Goal: Task Accomplishment & Management: Manage account settings

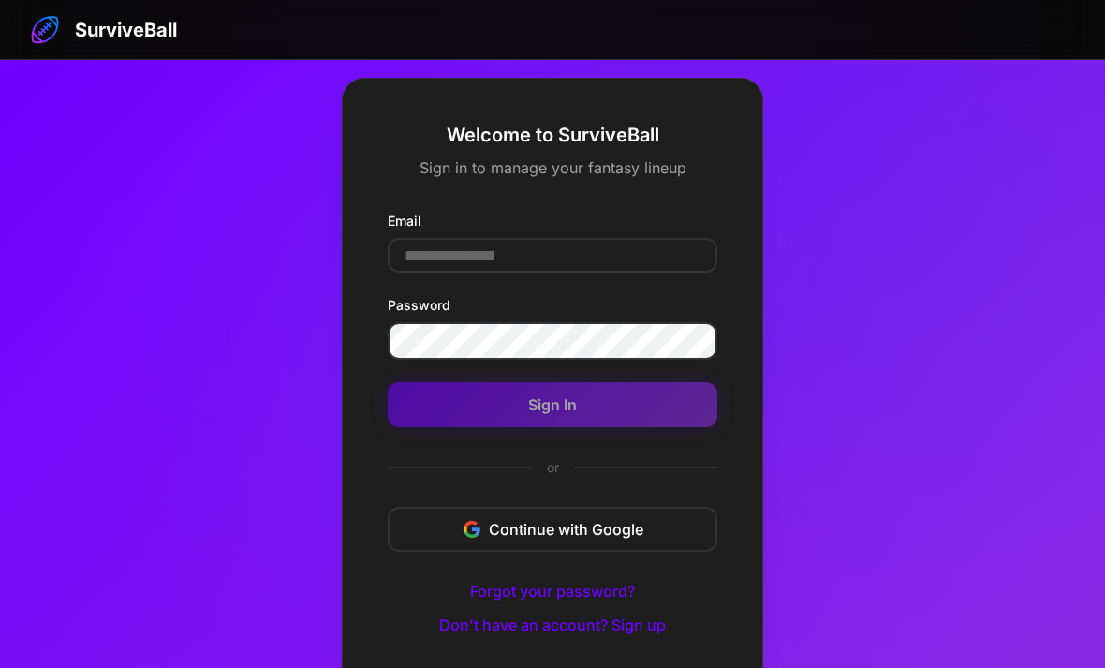
scroll to position [100, 0]
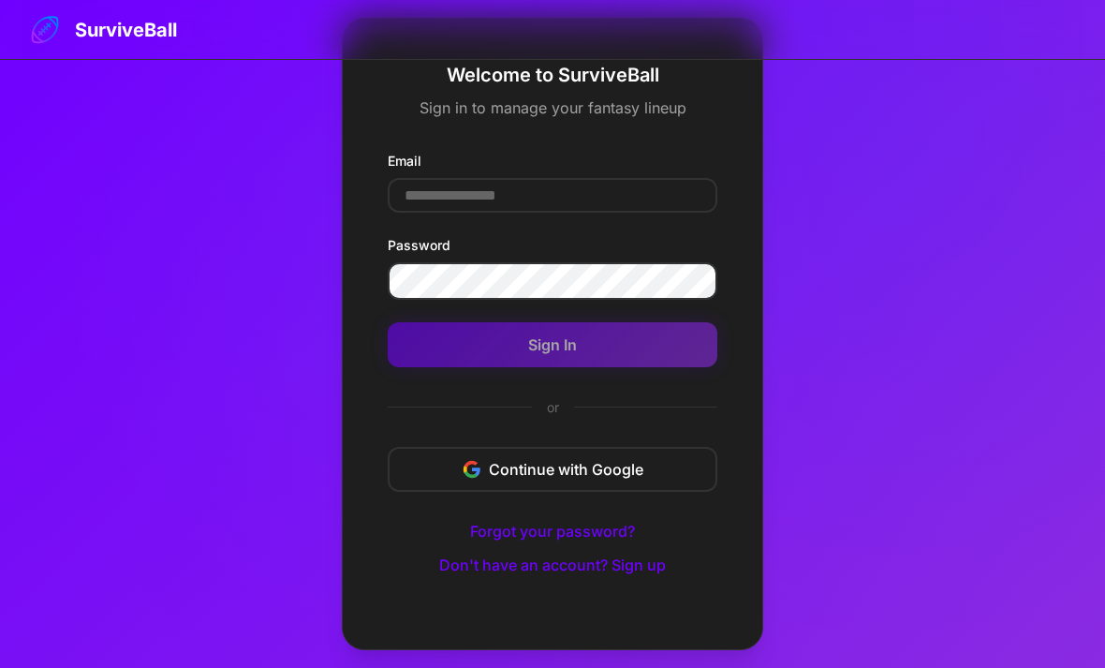
click at [438, 184] on input "Email" at bounding box center [553, 195] width 330 height 35
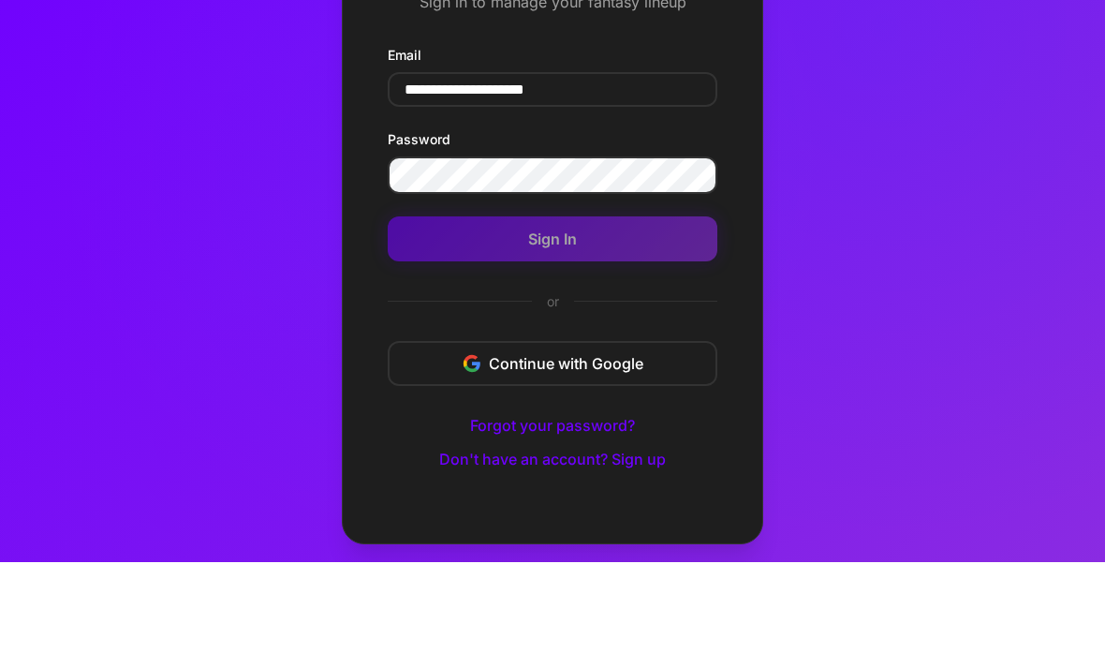
type input "**********"
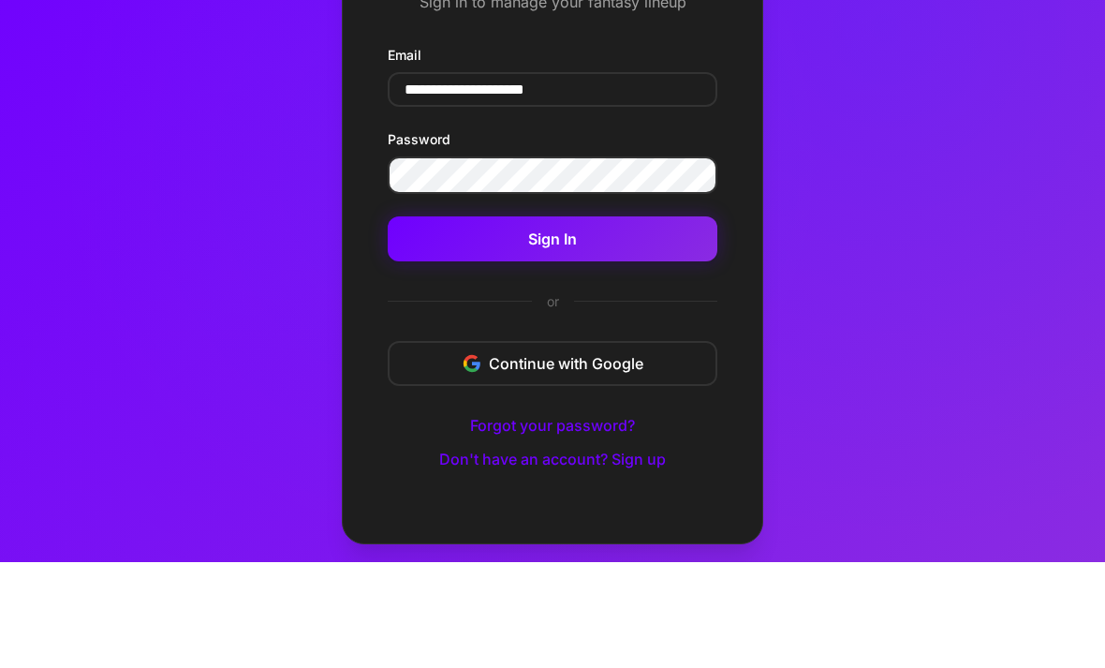
click at [464, 322] on button "Sign In" at bounding box center [553, 344] width 330 height 45
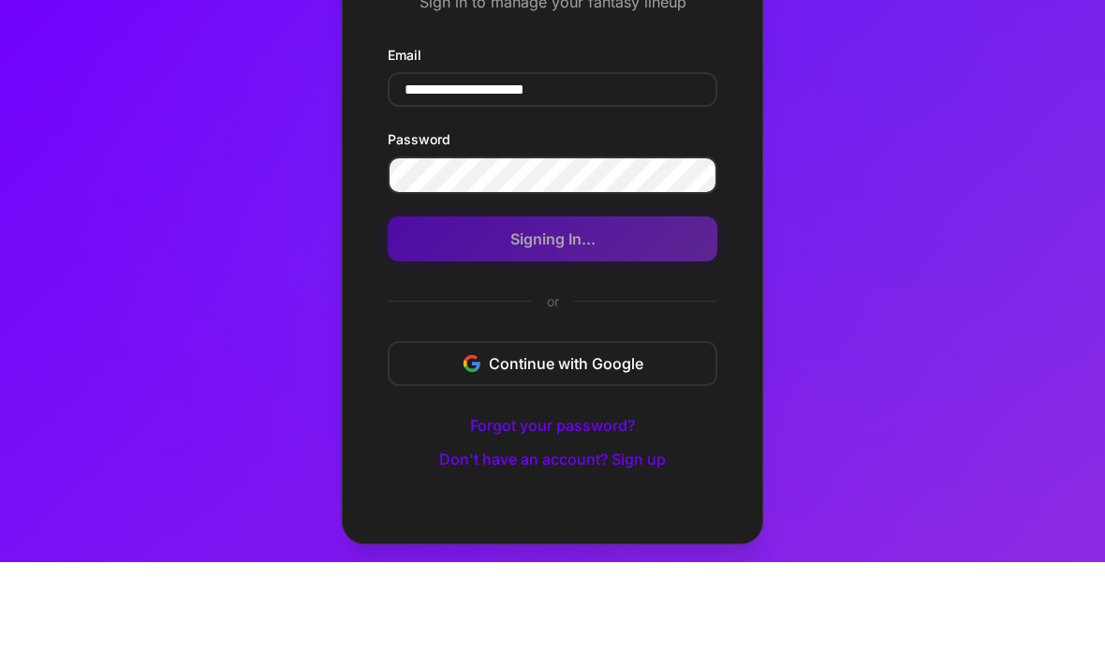
scroll to position [120, 0]
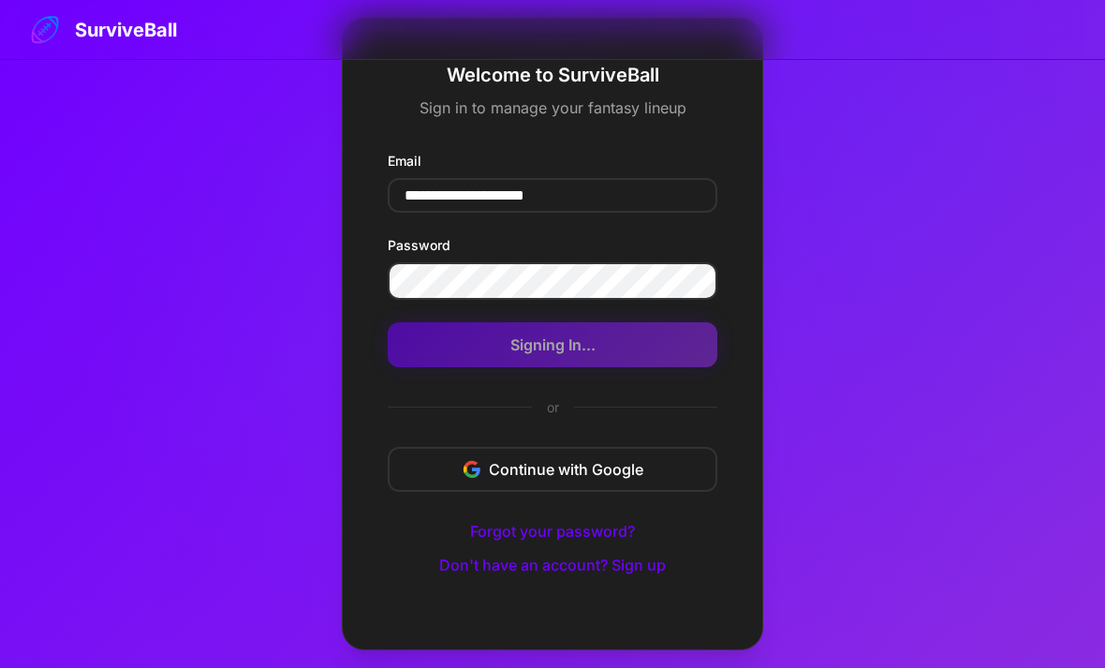
scroll to position [60, 0]
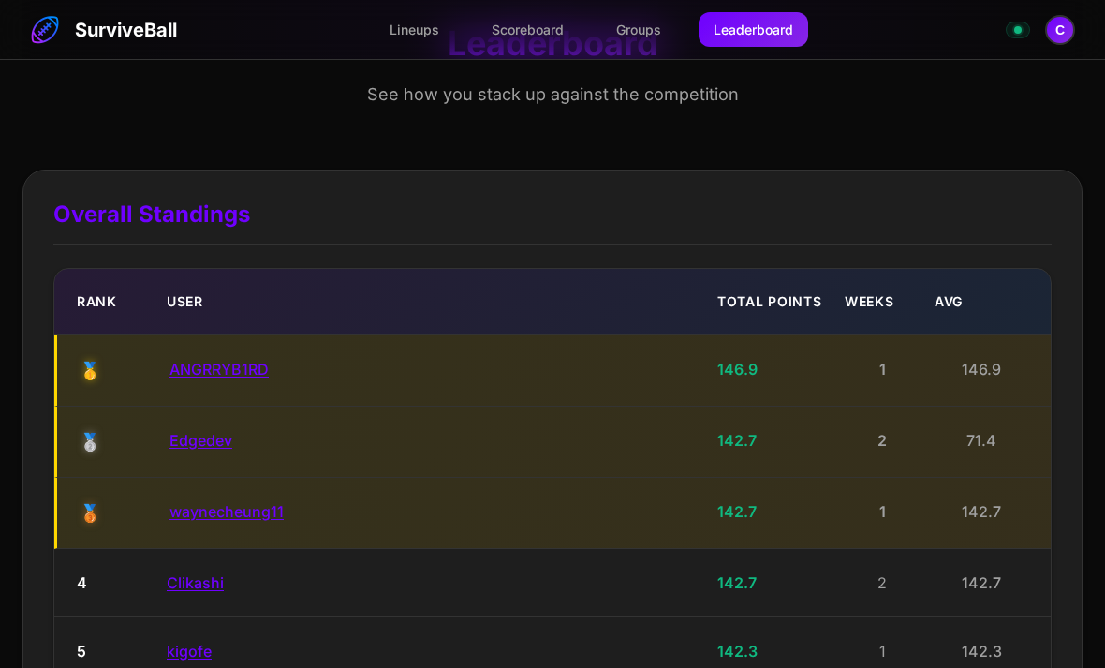
click at [420, 33] on link "Lineups" at bounding box center [415, 29] width 80 height 35
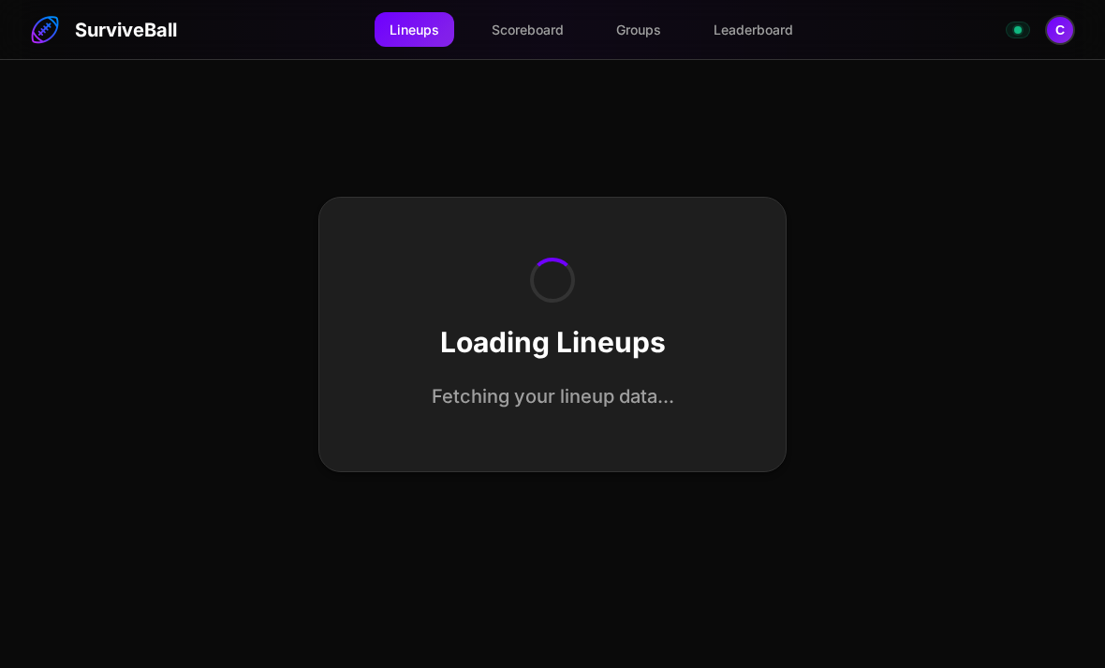
select select "**********"
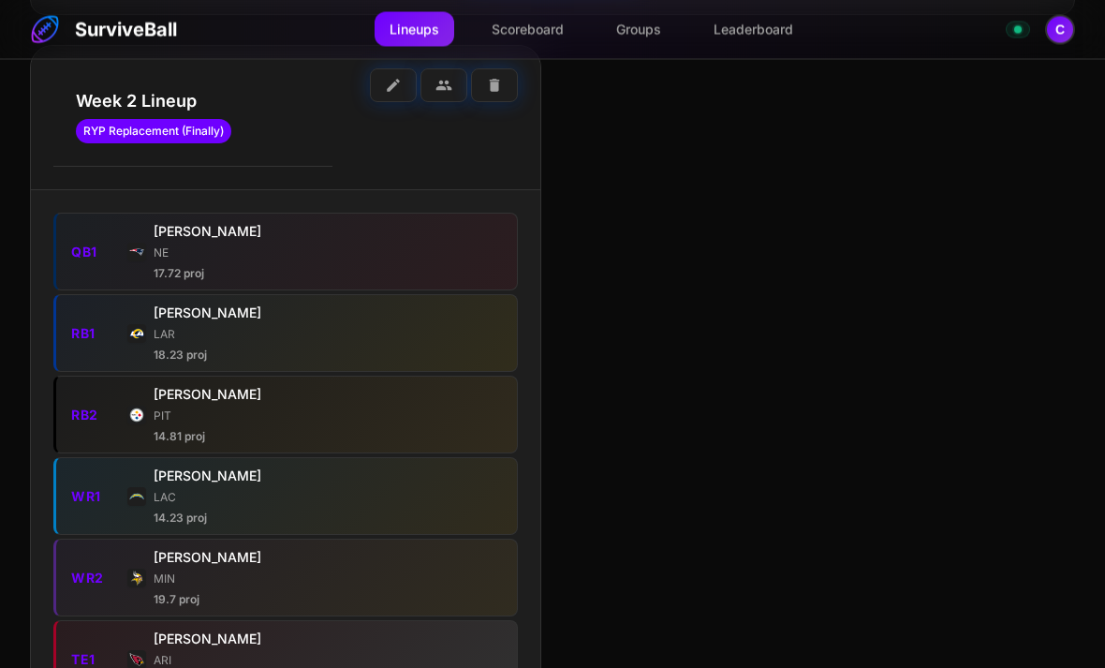
scroll to position [291, 0]
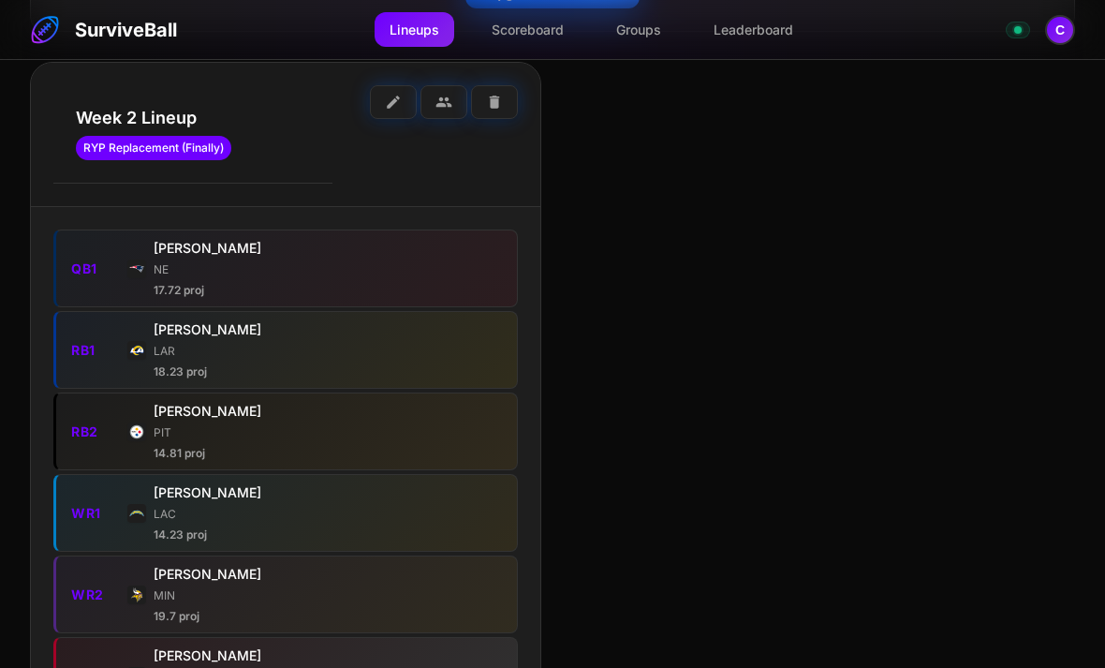
click at [405, 100] on button "edit" at bounding box center [393, 102] width 47 height 34
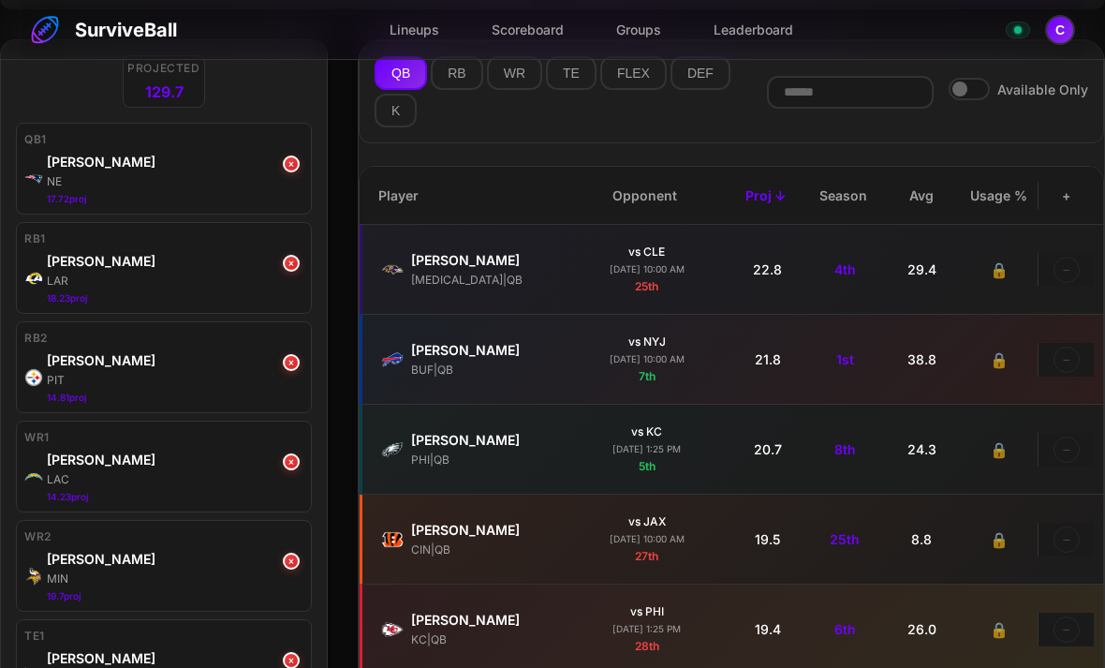
click at [295, 268] on button "×" at bounding box center [291, 263] width 17 height 17
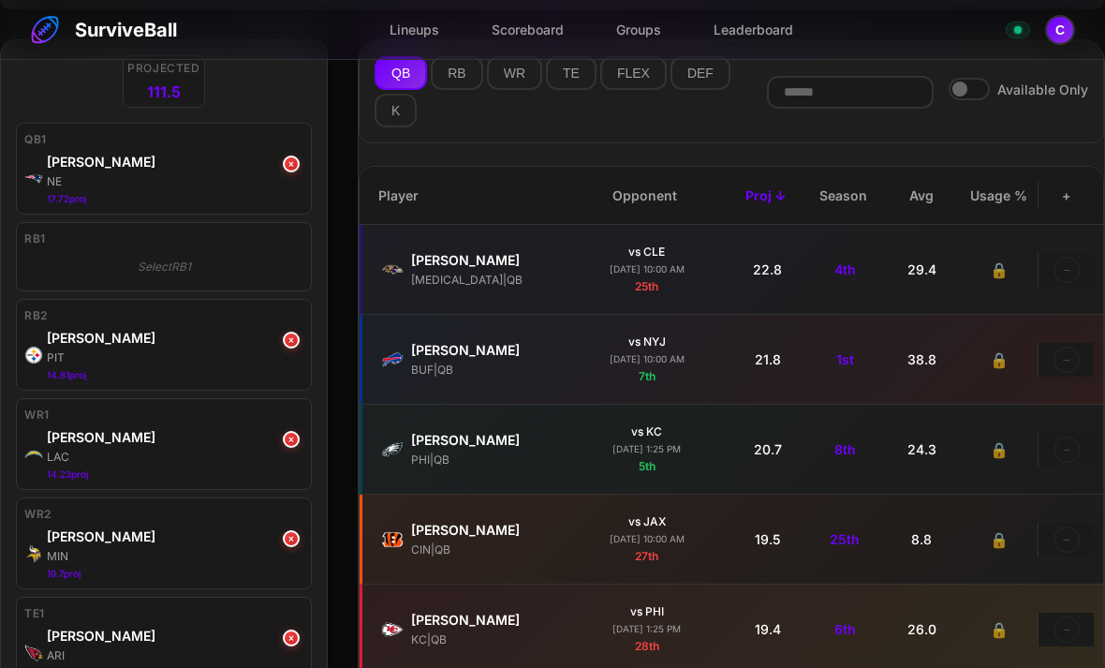
click at [285, 328] on div "RB2 [PERSON_NAME] PIT 14.81 proj ×" at bounding box center [164, 345] width 296 height 92
click at [289, 343] on button "×" at bounding box center [291, 339] width 17 height 17
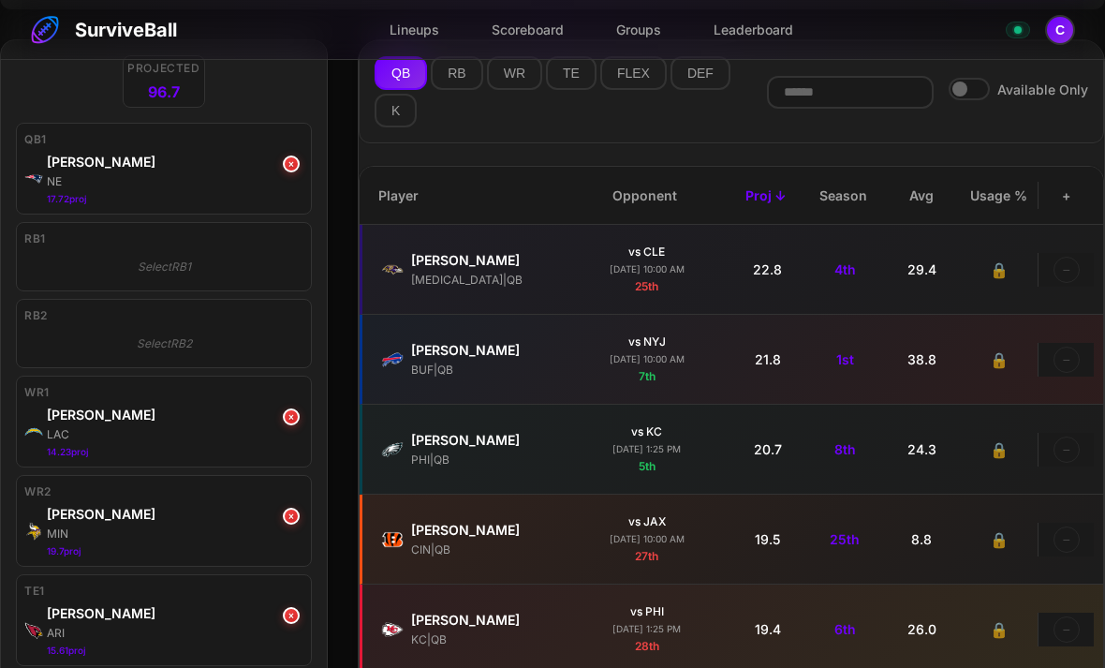
click at [461, 72] on button "RB" at bounding box center [457, 73] width 52 height 34
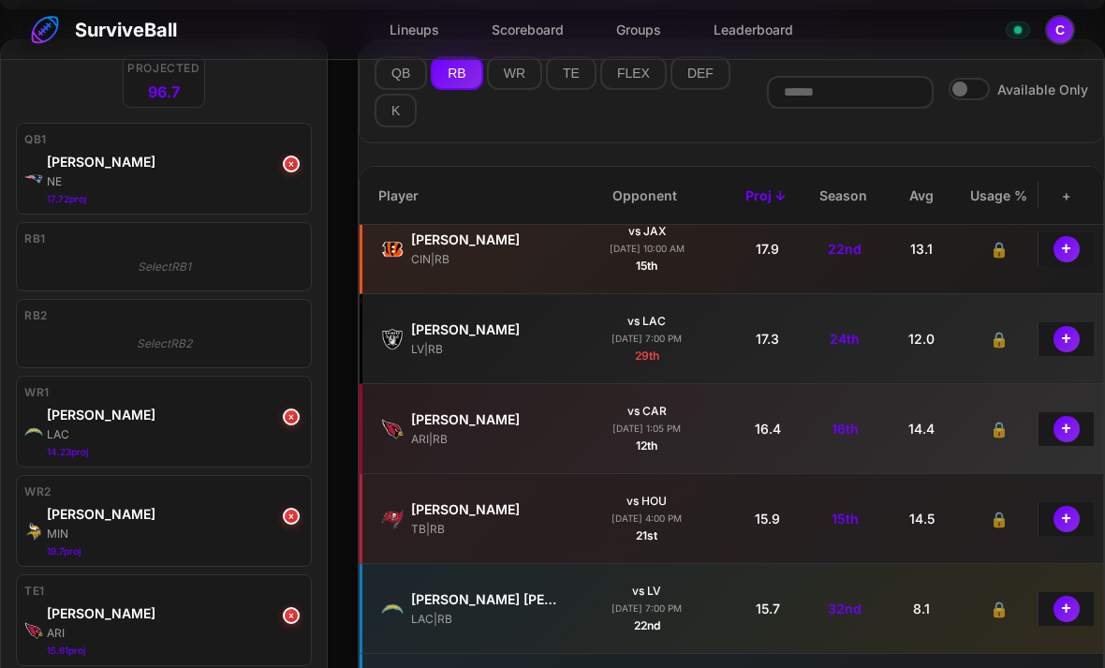
scroll to position [562, 0]
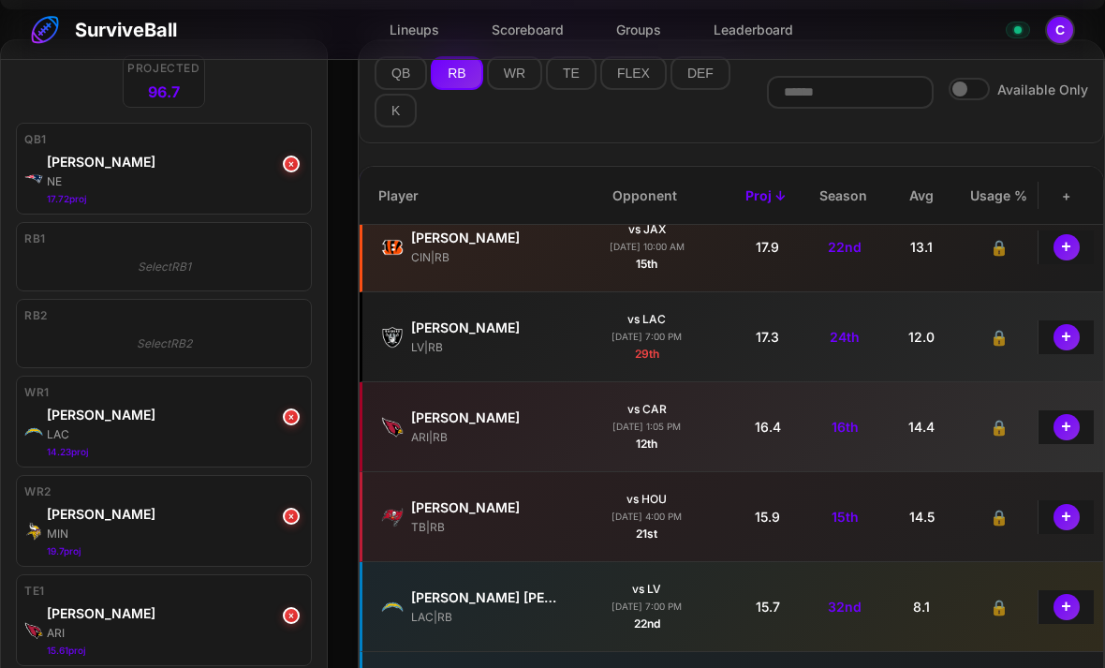
click at [1071, 431] on button "+" at bounding box center [1066, 427] width 26 height 26
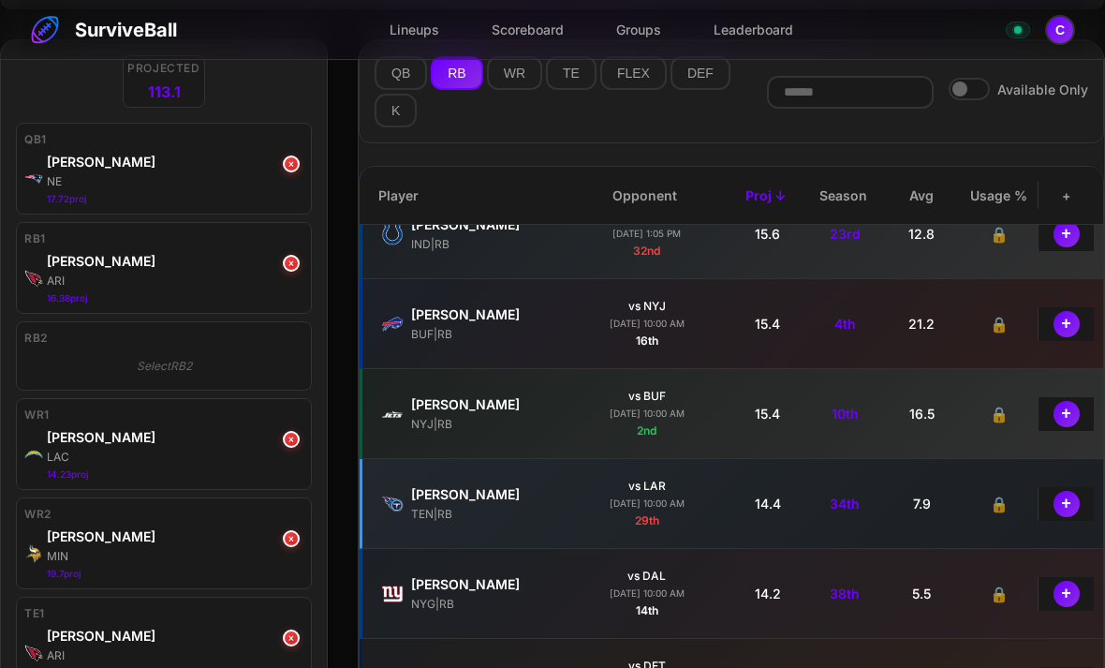
scroll to position [1028, 0]
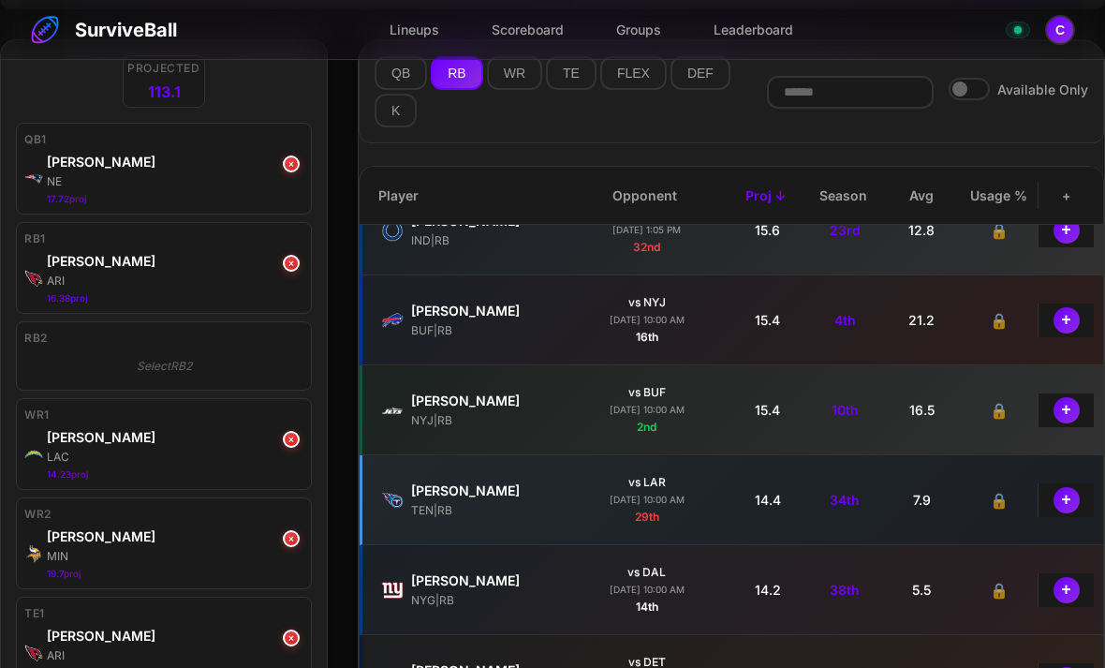
click at [1066, 420] on button "+" at bounding box center [1066, 410] width 26 height 26
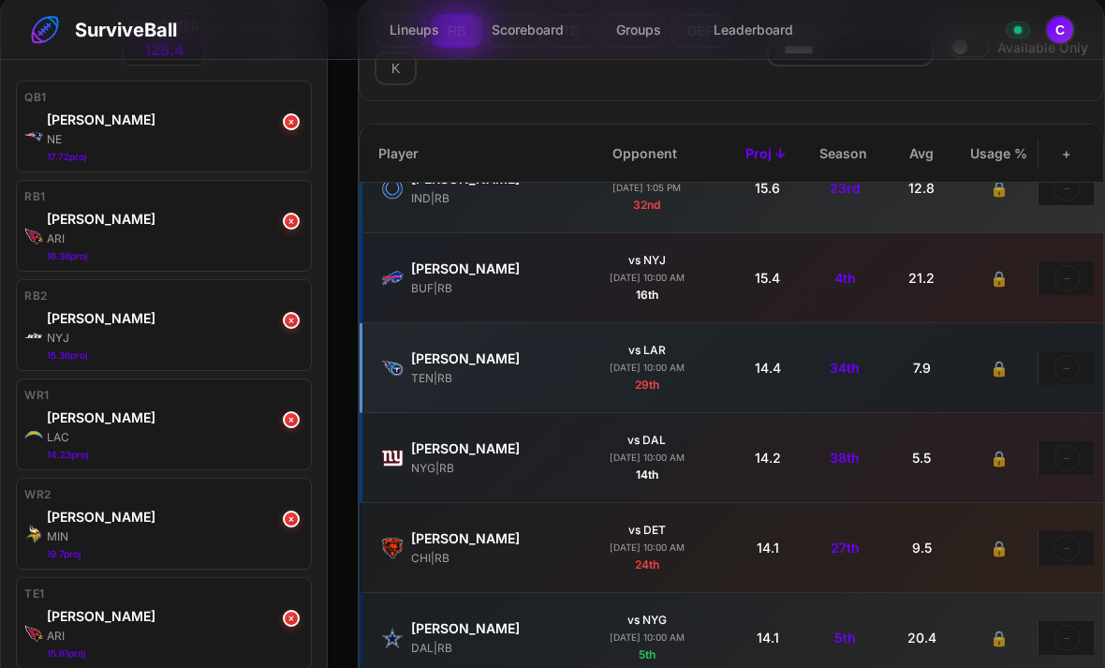
scroll to position [163, 0]
click at [299, 420] on button "×" at bounding box center [291, 418] width 17 height 17
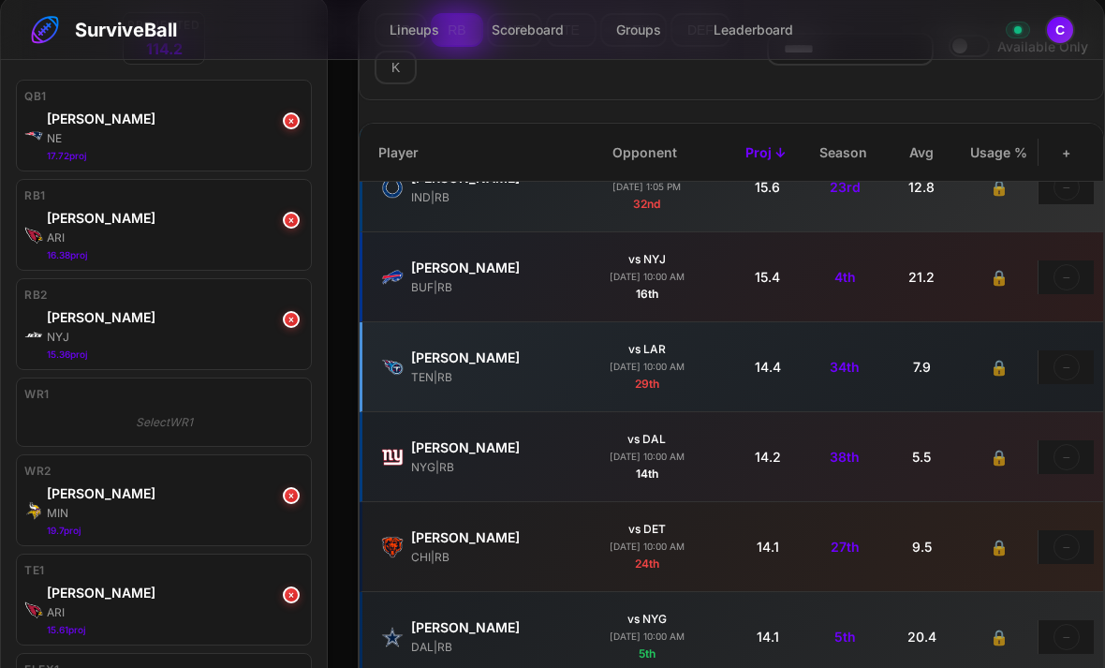
click at [293, 504] on button "×" at bounding box center [291, 495] width 17 height 17
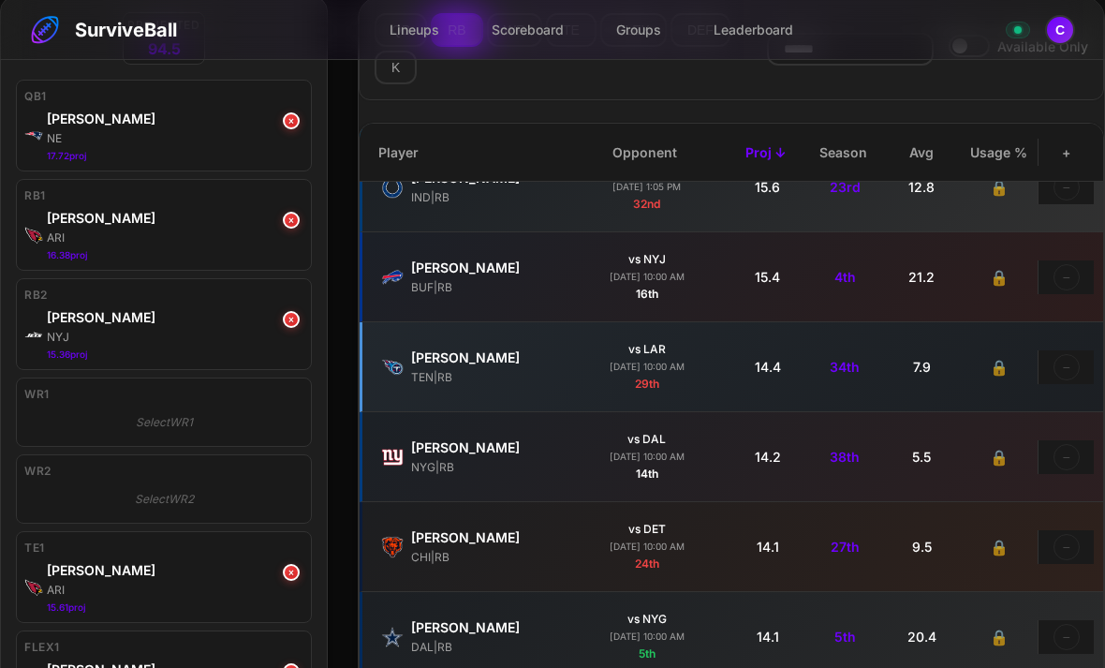
click at [299, 573] on button "×" at bounding box center [291, 572] width 17 height 17
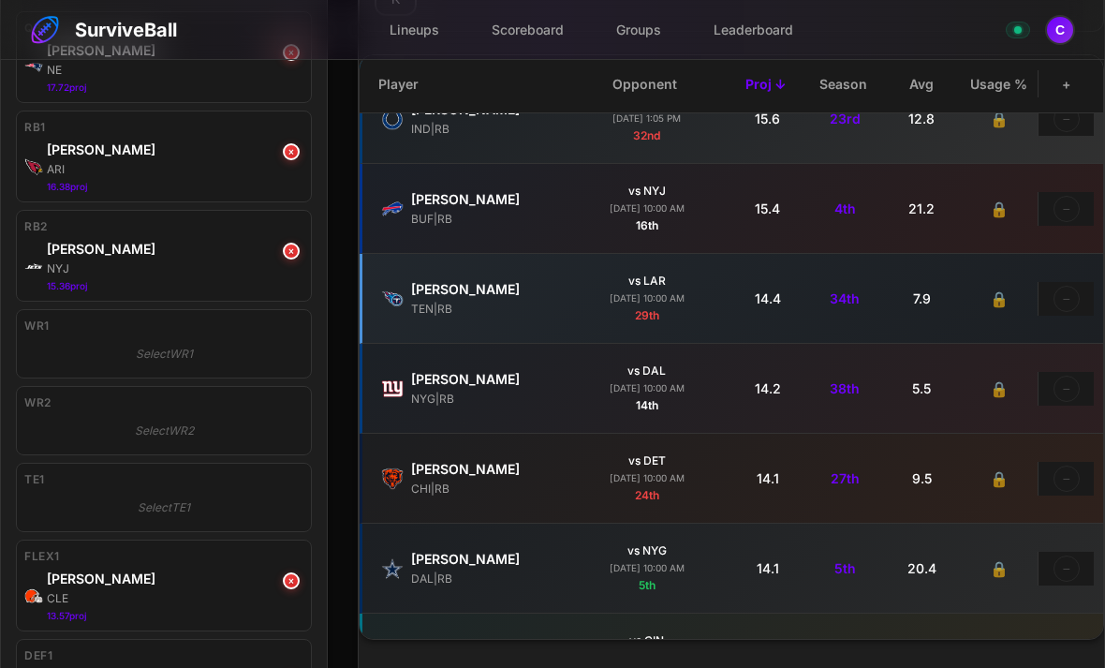
scroll to position [235, 0]
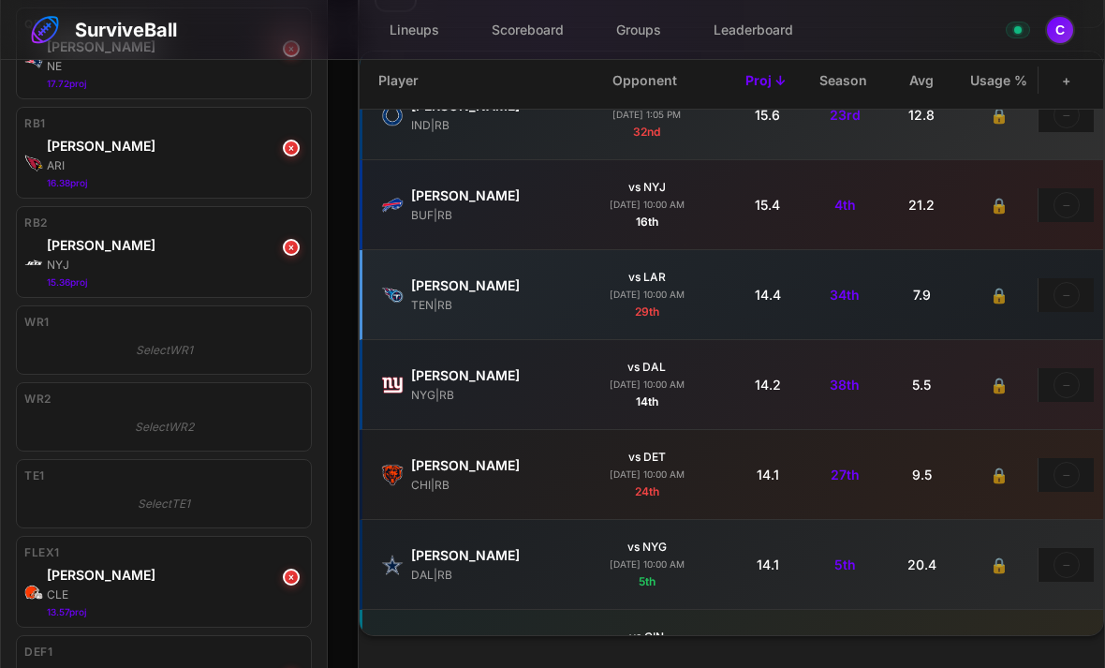
click at [285, 580] on button "×" at bounding box center [291, 576] width 17 height 17
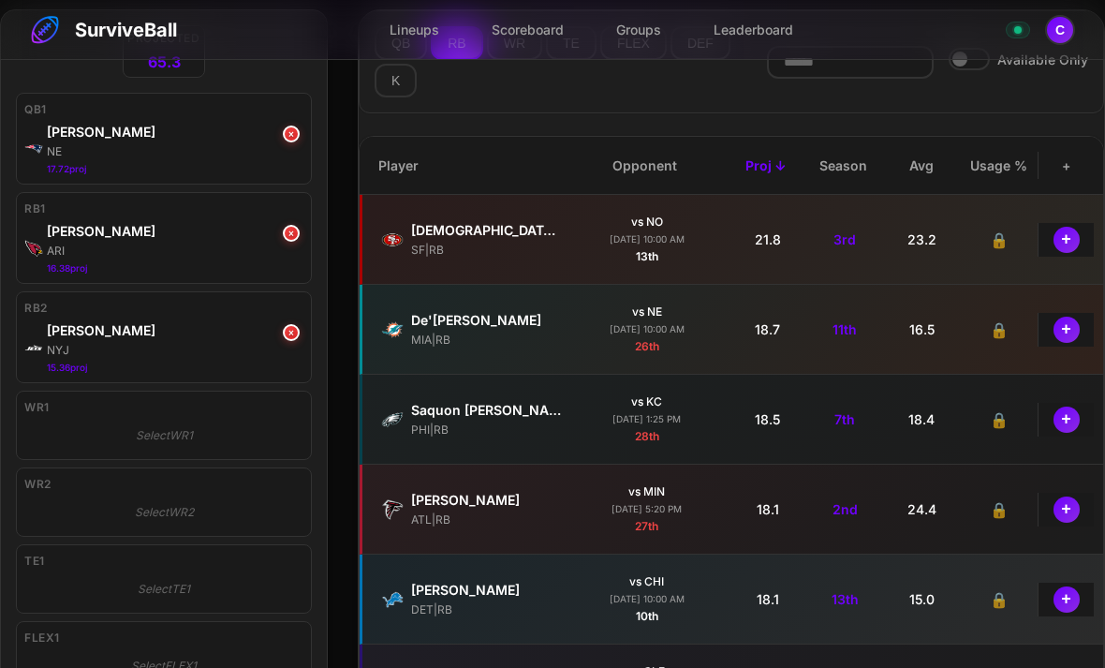
scroll to position [0, 0]
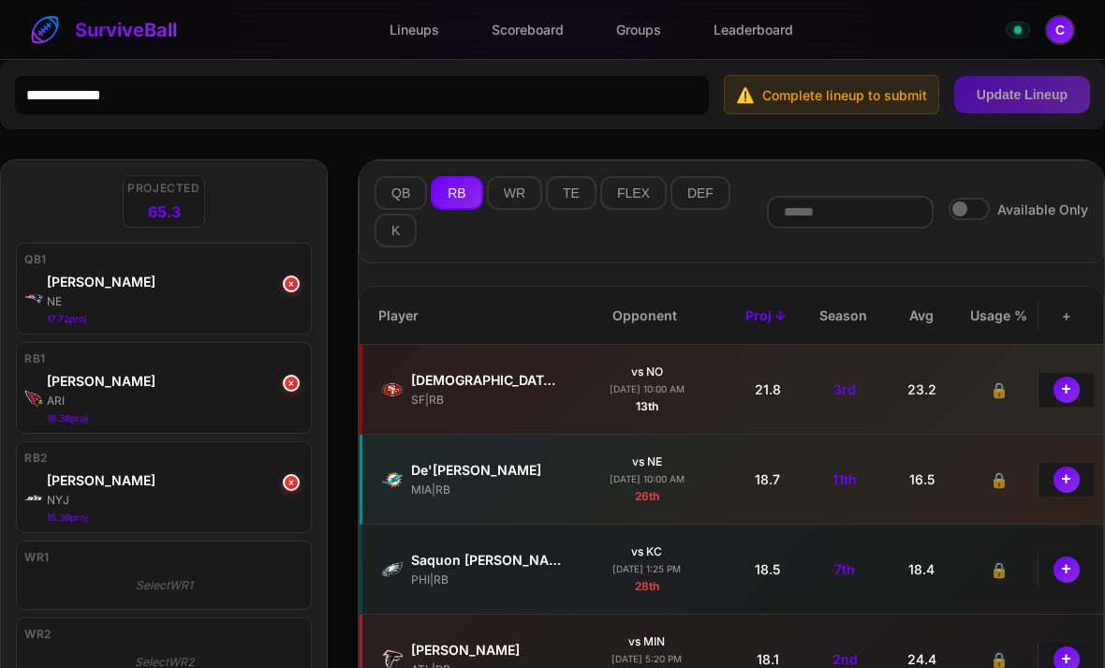
click at [512, 195] on button "WR" at bounding box center [514, 193] width 55 height 34
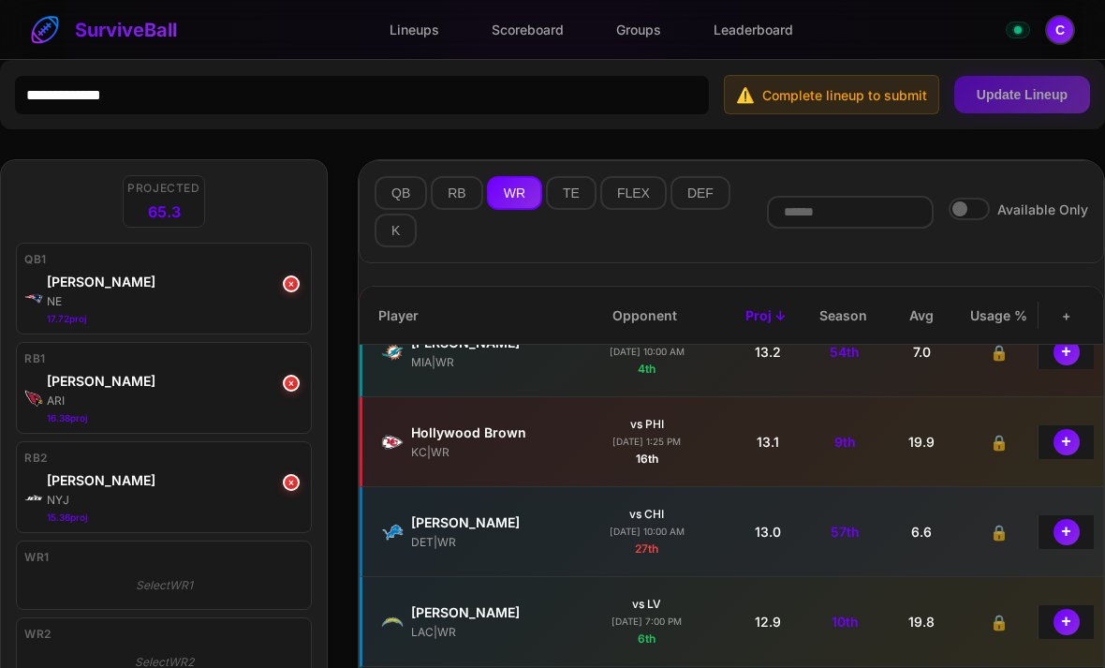
click at [1070, 447] on button "+" at bounding box center [1066, 442] width 26 height 26
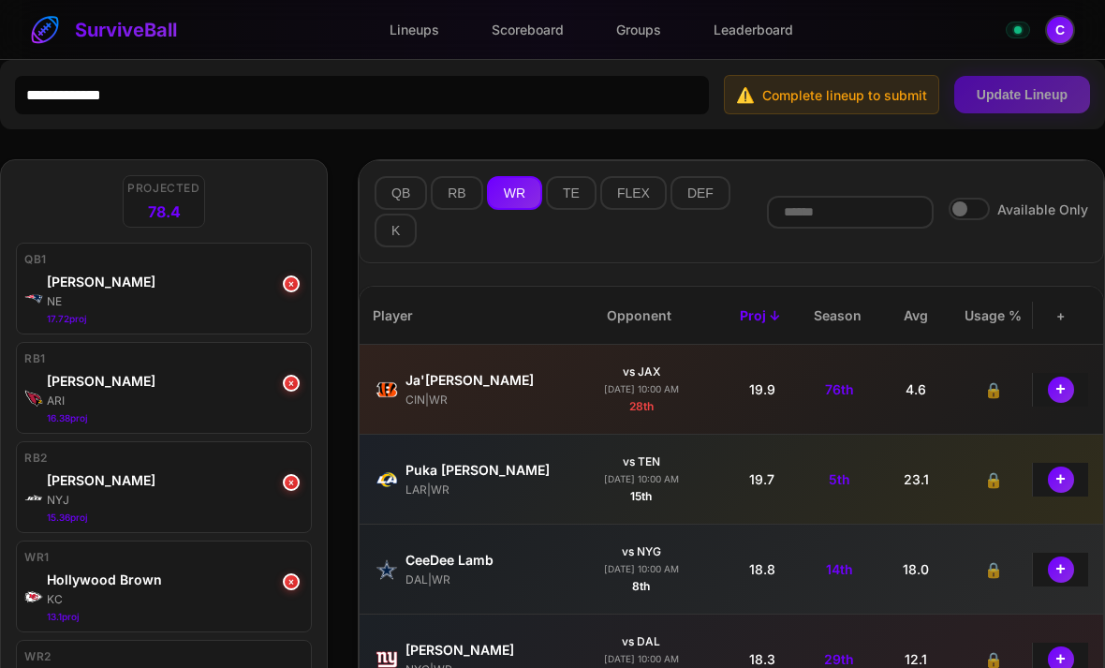
click at [395, 200] on button "QB" at bounding box center [401, 193] width 52 height 34
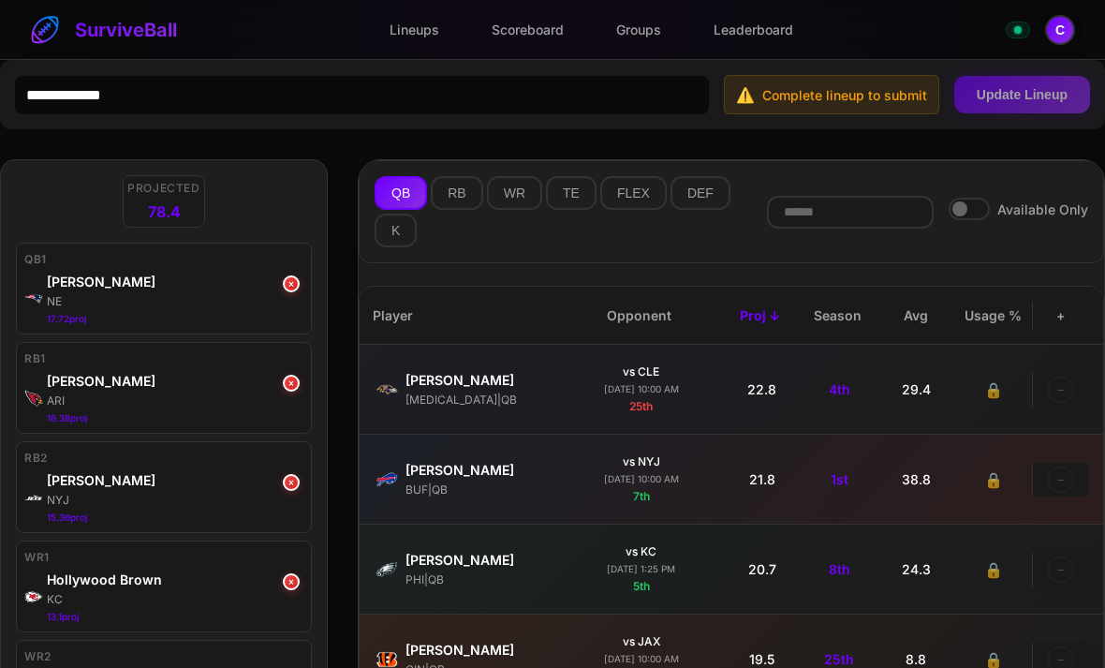
click at [297, 283] on button "×" at bounding box center [291, 283] width 17 height 17
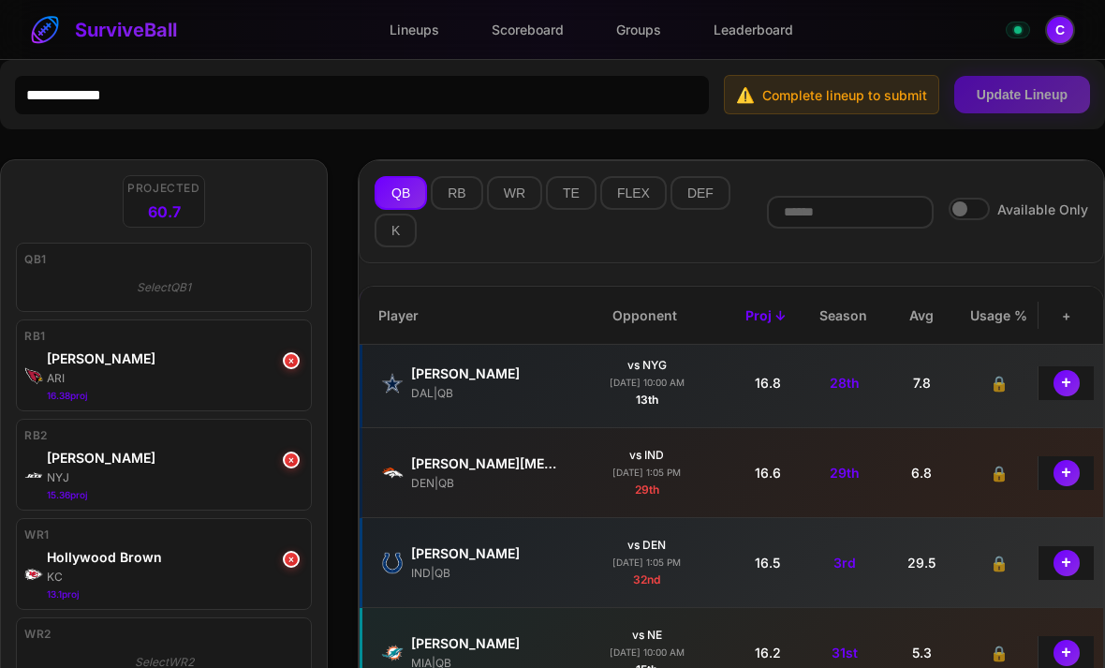
click at [465, 199] on button "RB" at bounding box center [457, 193] width 52 height 34
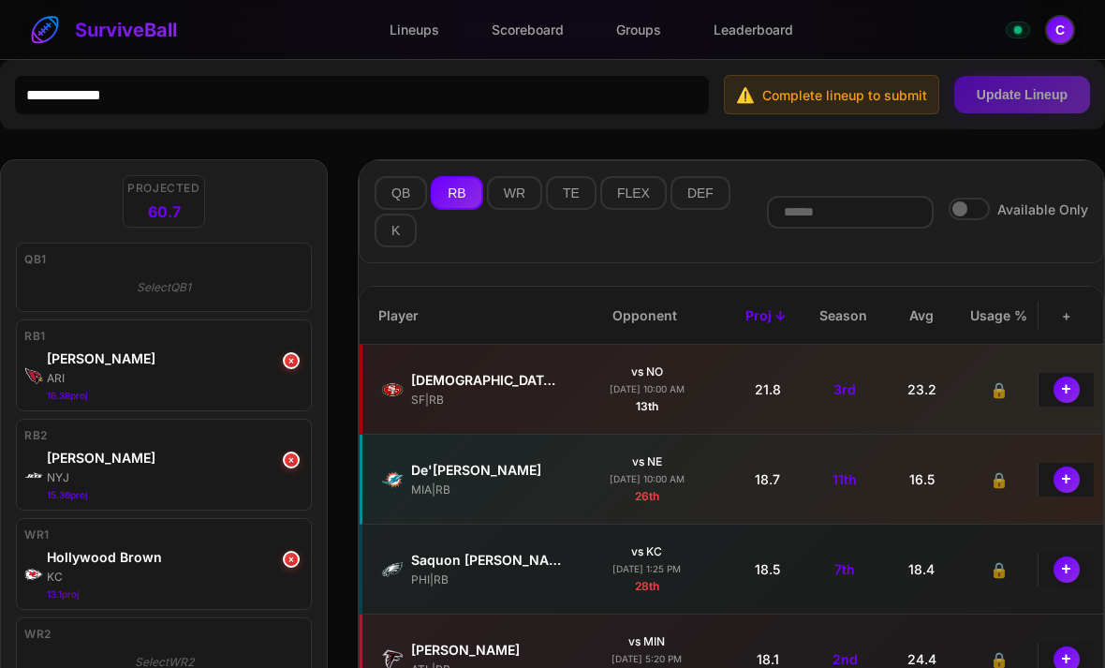
click at [404, 199] on button "QB" at bounding box center [401, 193] width 52 height 34
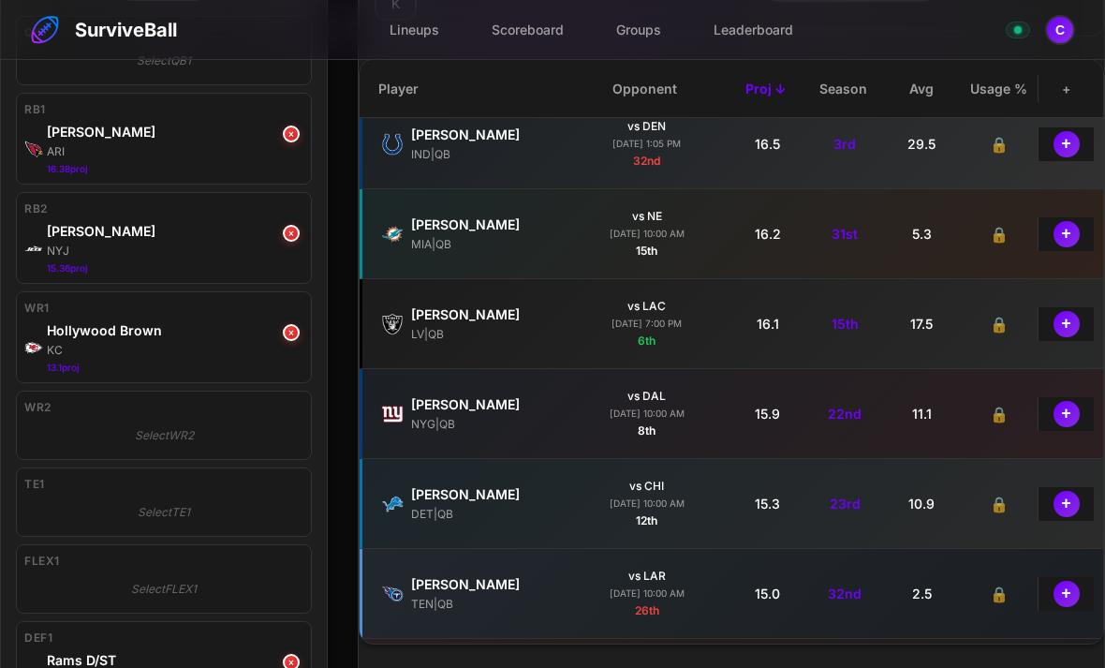
click at [77, 250] on div "NYJ" at bounding box center [175, 251] width 257 height 17
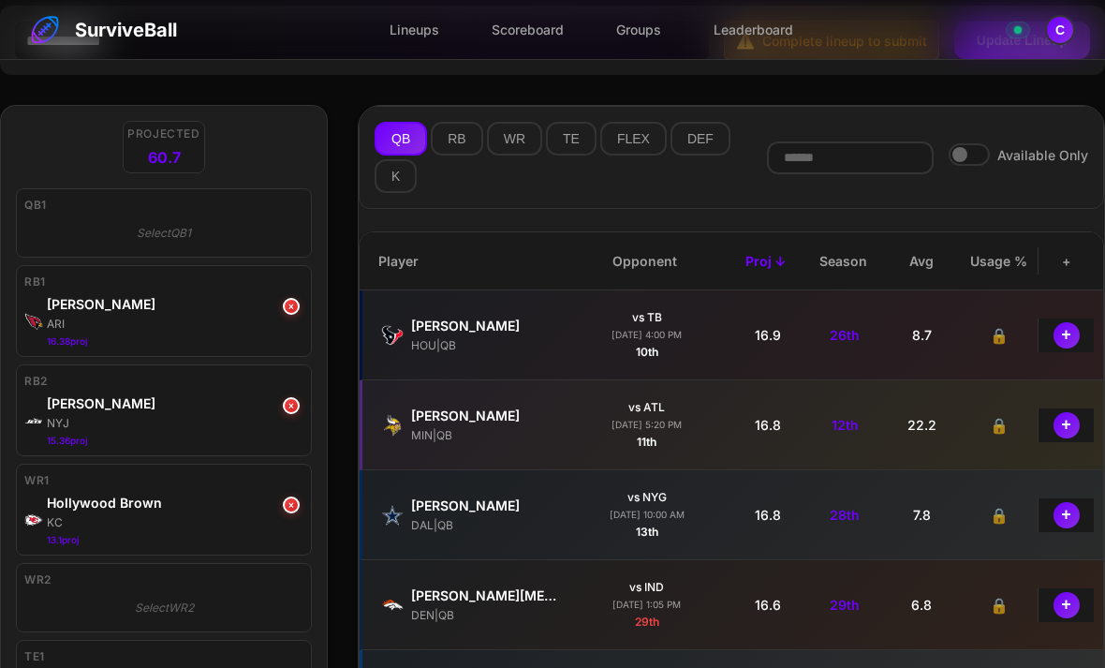
click at [288, 307] on button "×" at bounding box center [291, 306] width 17 height 17
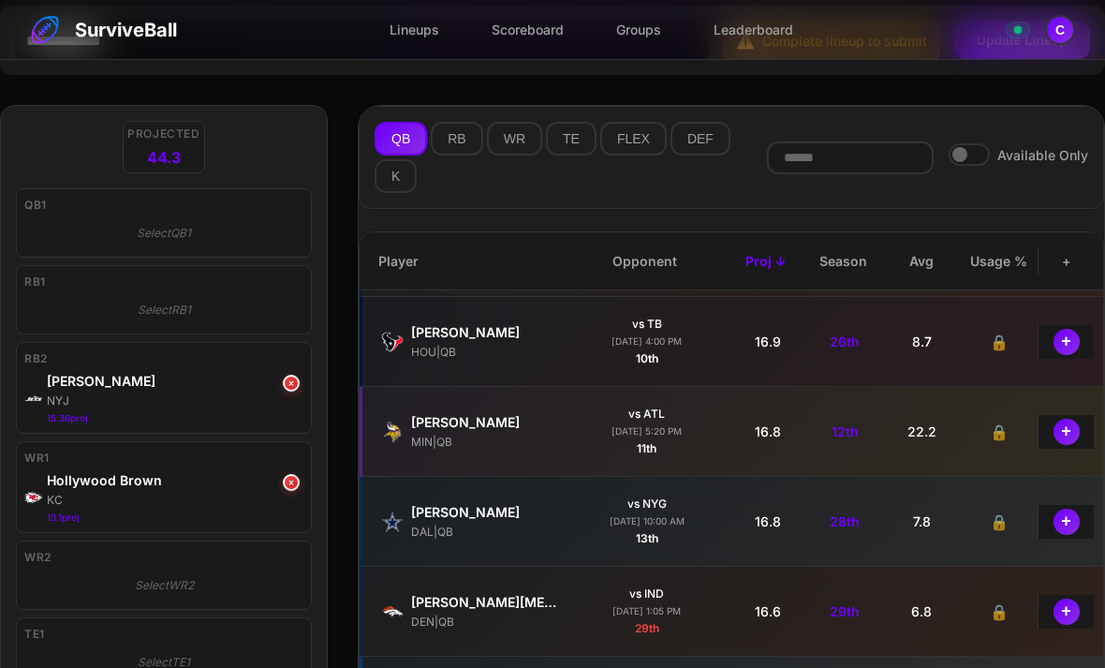
click at [290, 404] on div "NYJ" at bounding box center [175, 400] width 257 height 17
click at [284, 378] on button "×" at bounding box center [291, 383] width 17 height 17
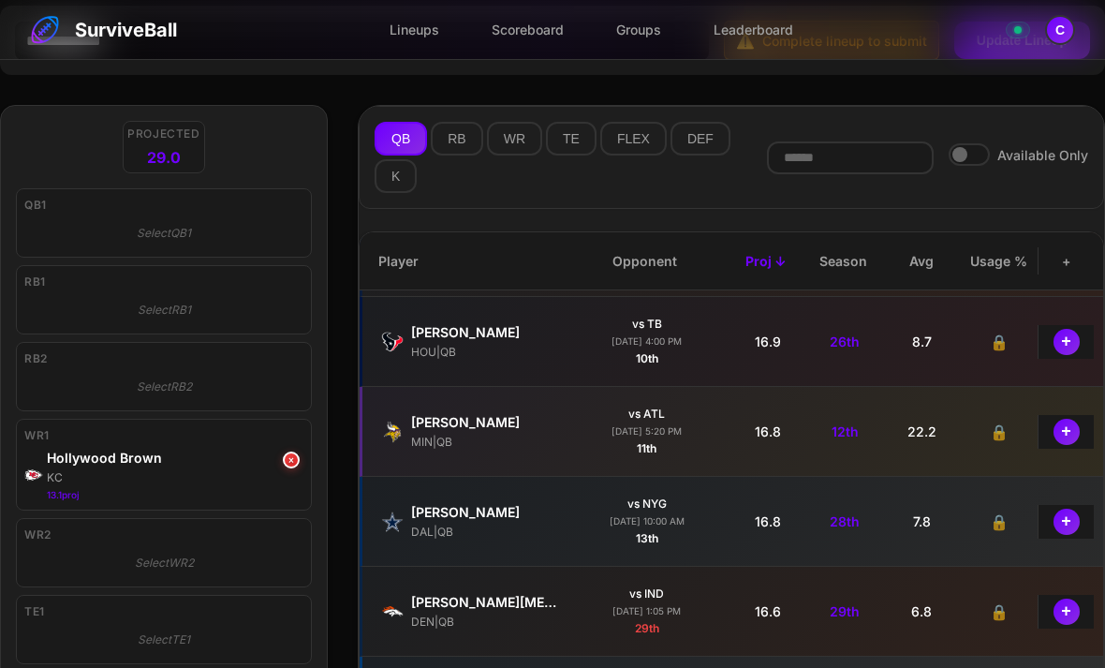
click at [449, 147] on button "RB" at bounding box center [457, 139] width 52 height 34
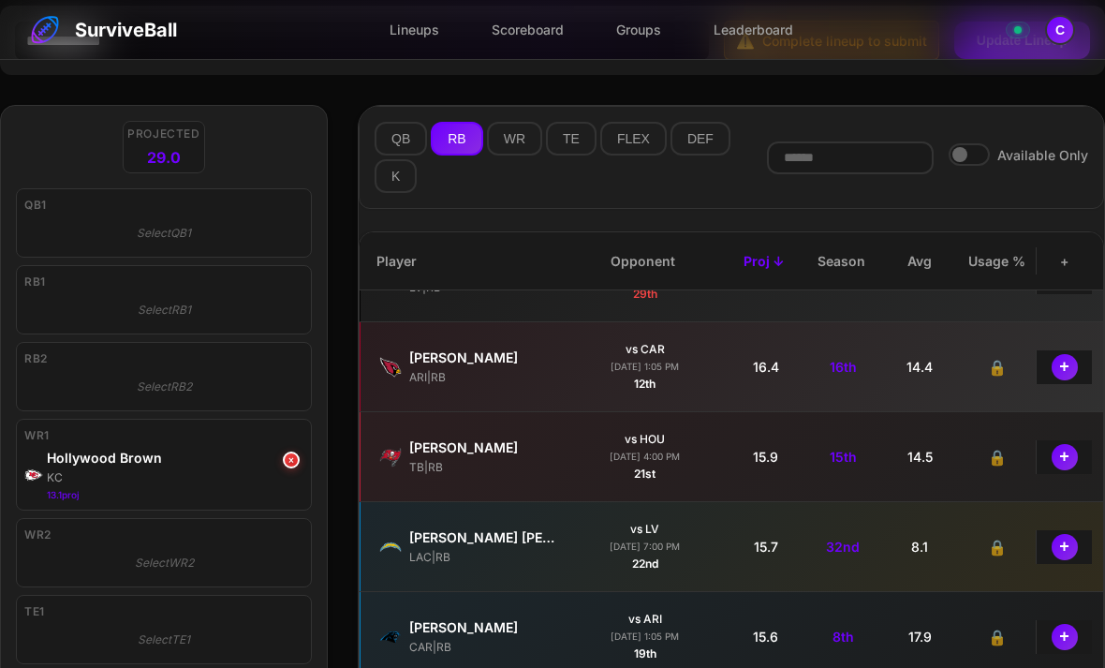
click at [1067, 369] on button "+" at bounding box center [1065, 367] width 26 height 26
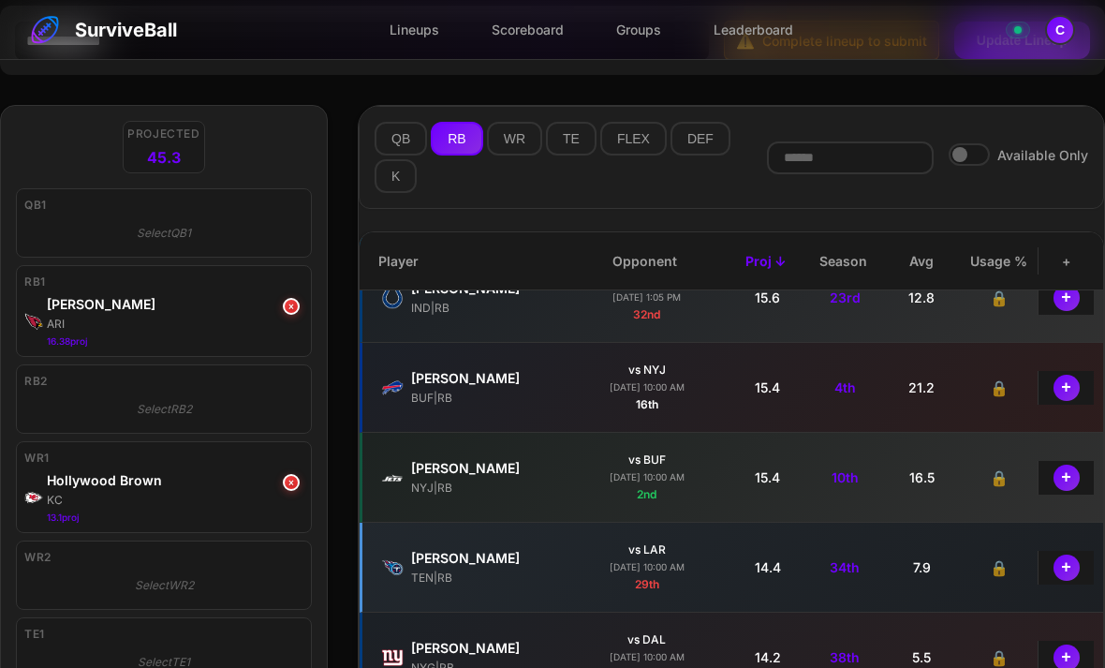
click at [1062, 488] on button "+" at bounding box center [1066, 477] width 26 height 26
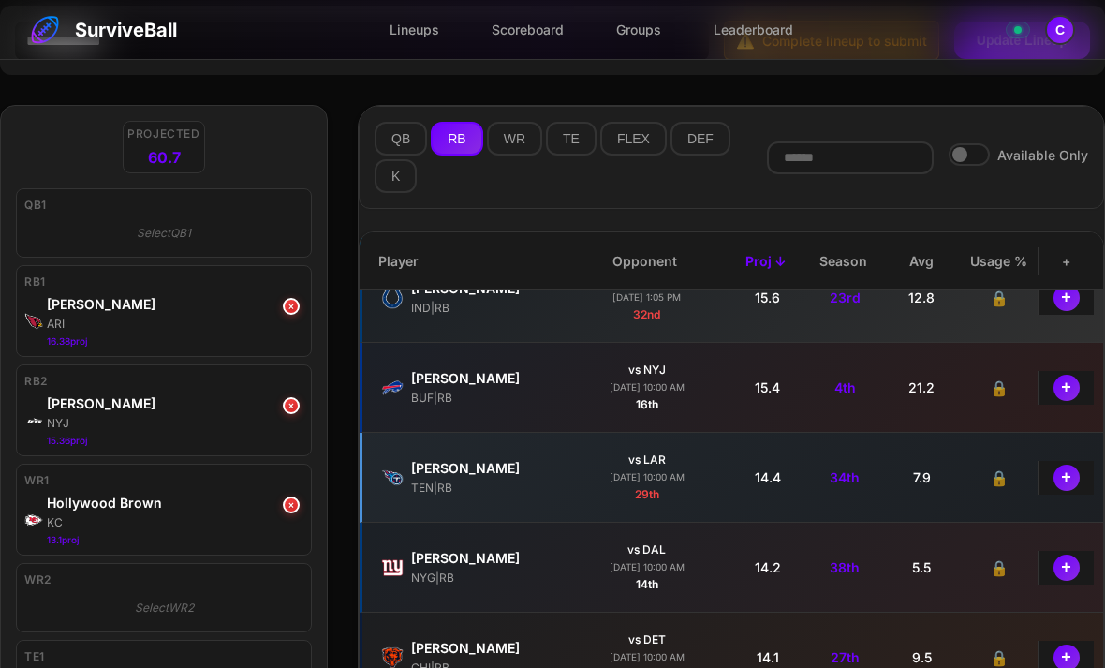
click at [290, 507] on button "×" at bounding box center [291, 504] width 17 height 17
click at [394, 143] on button "QB" at bounding box center [401, 139] width 52 height 34
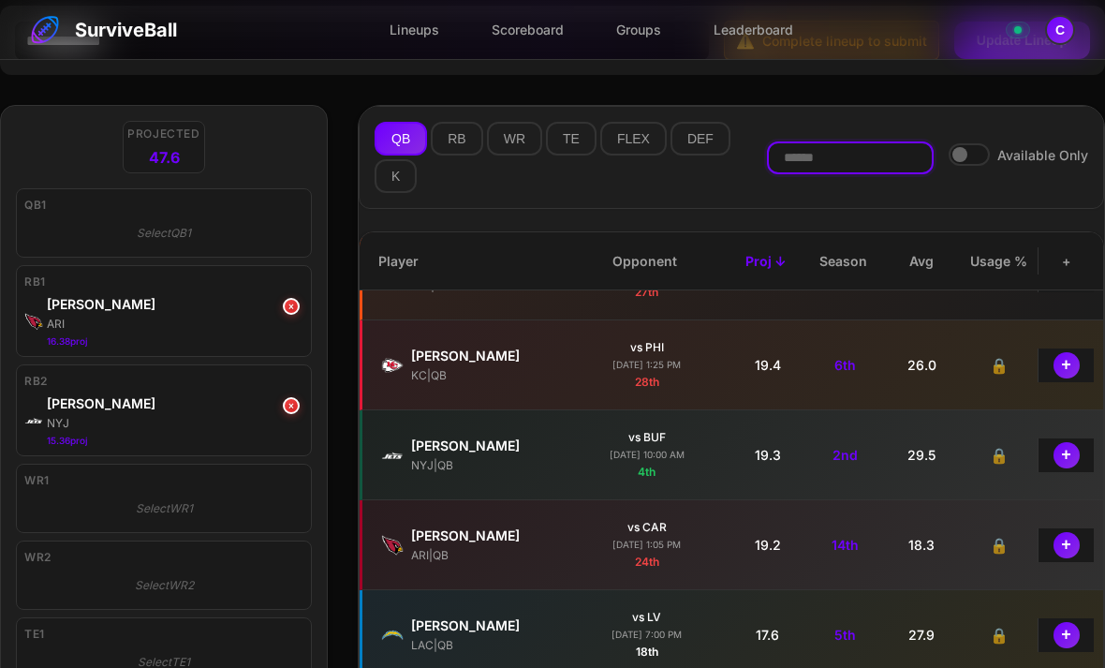
click at [786, 165] on input "text" at bounding box center [850, 157] width 163 height 29
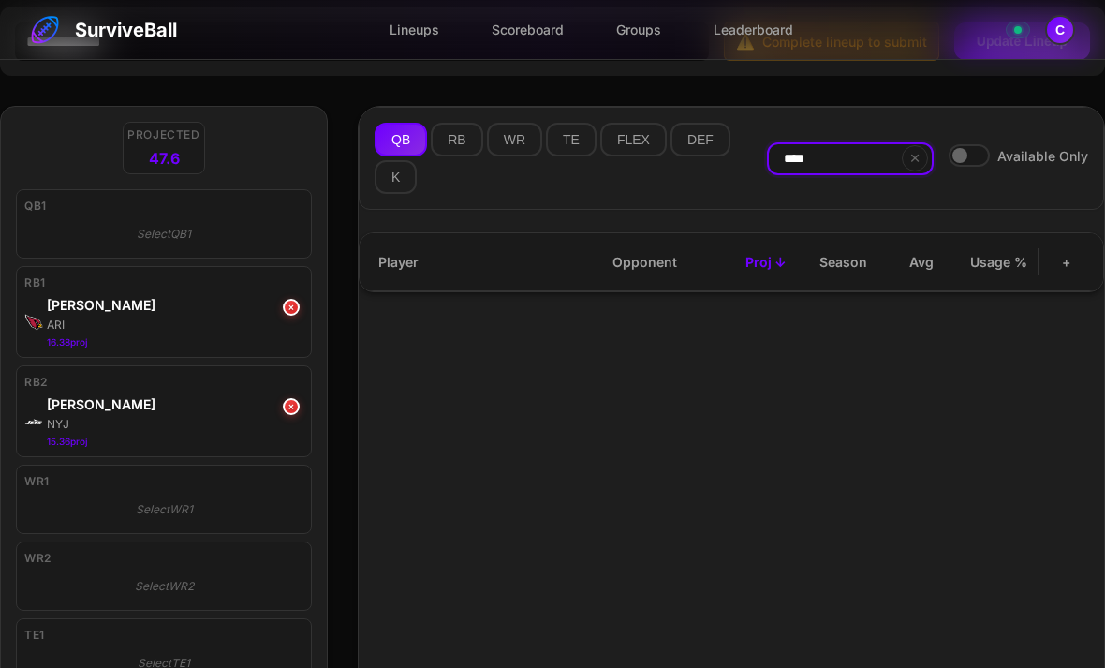
type input "****"
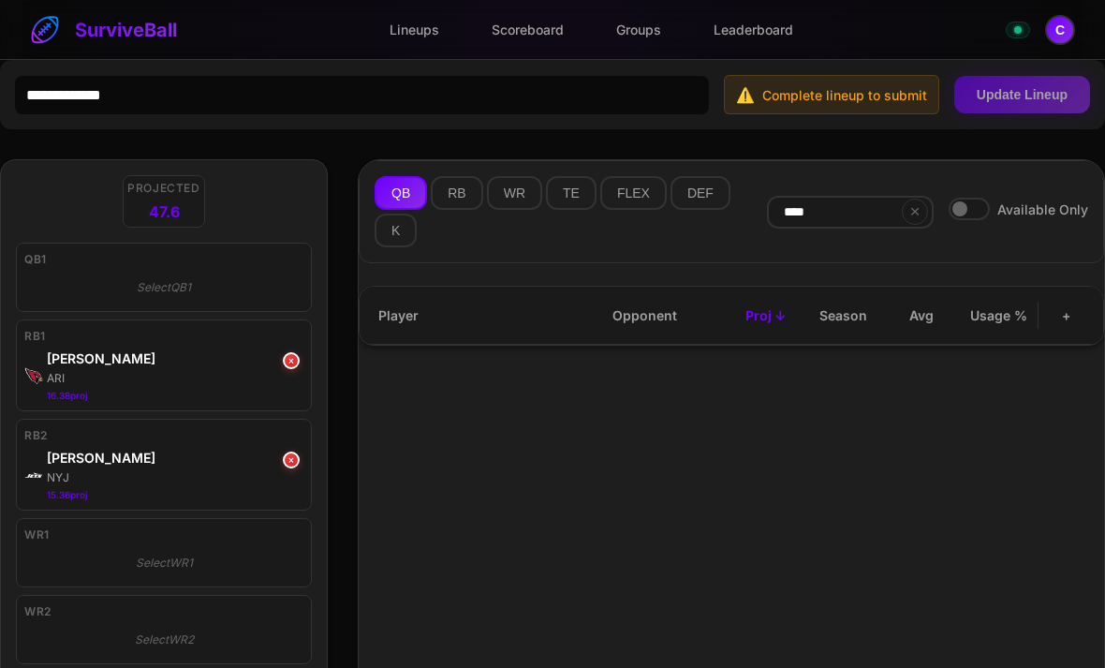
click at [509, 199] on button "WR" at bounding box center [514, 193] width 55 height 34
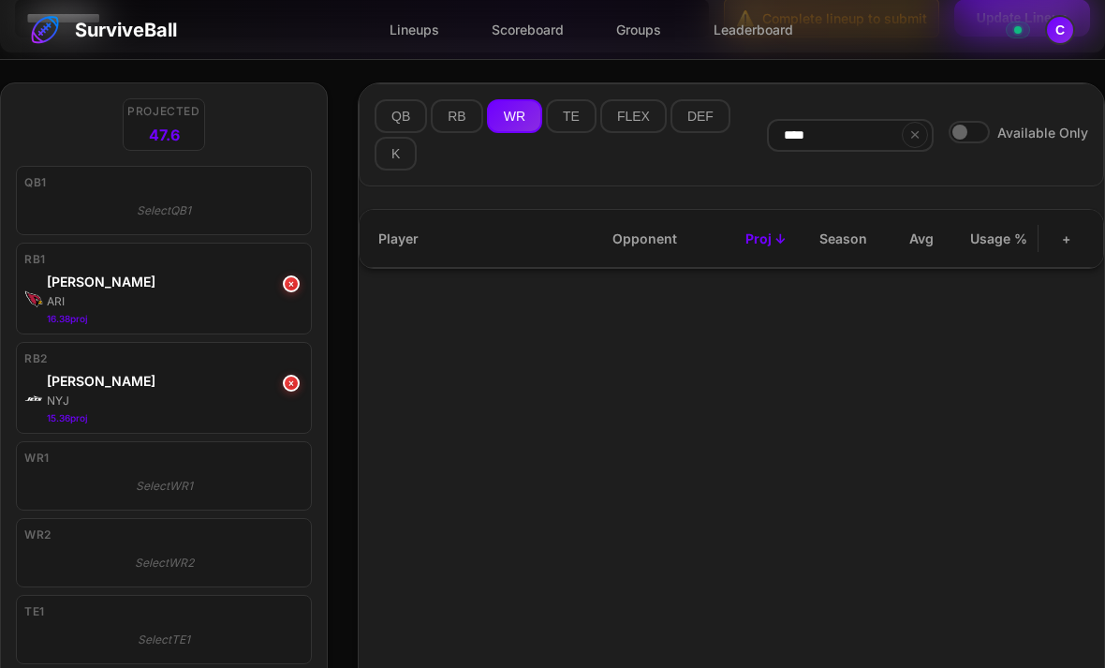
click at [489, 468] on div "QB RB WR TE FLEX DEF K **** × Available Only Player Opponent Proj ↓ Season Avg …" at bounding box center [731, 518] width 747 height 873
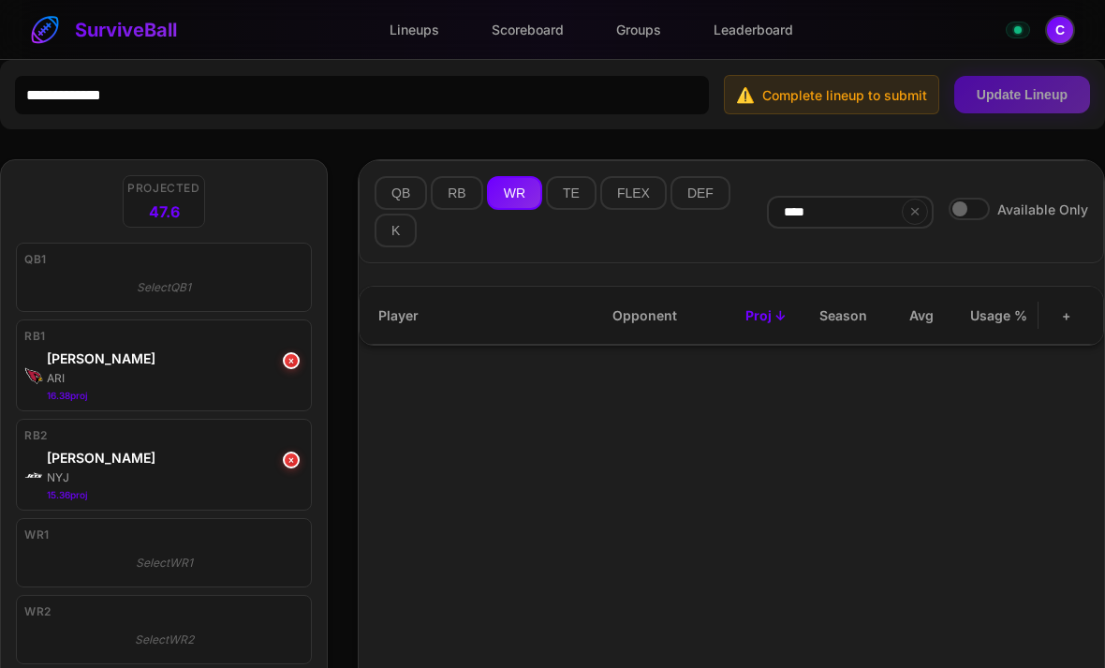
click at [796, 95] on span "Complete lineup to submit" at bounding box center [844, 95] width 165 height 20
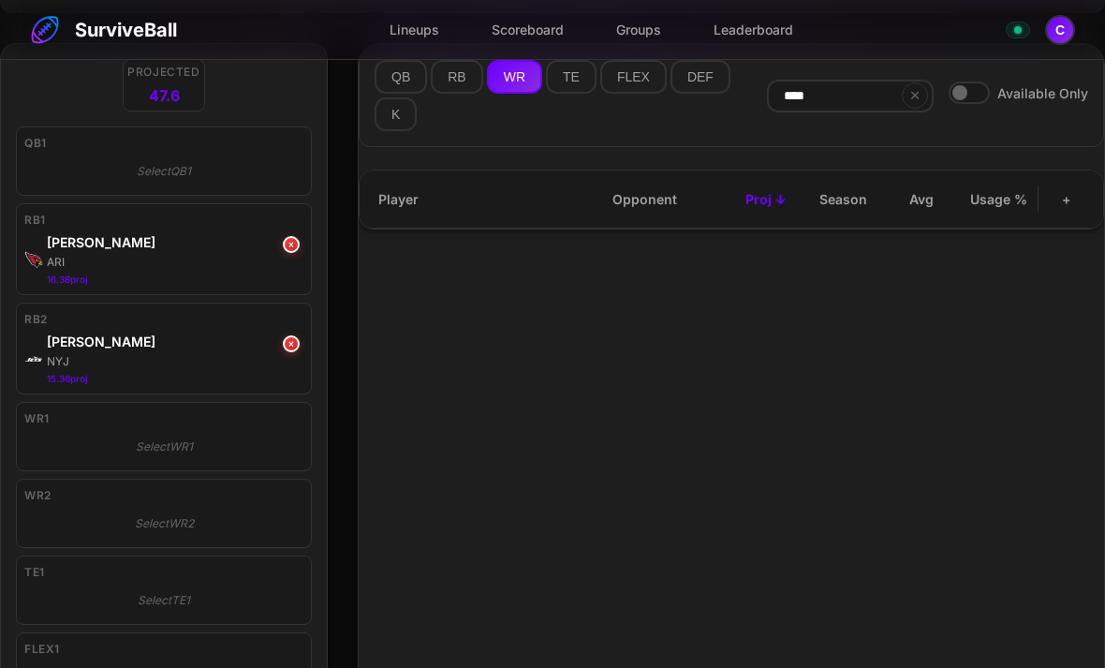
click at [82, 438] on div "Select WR1" at bounding box center [163, 447] width 279 height 32
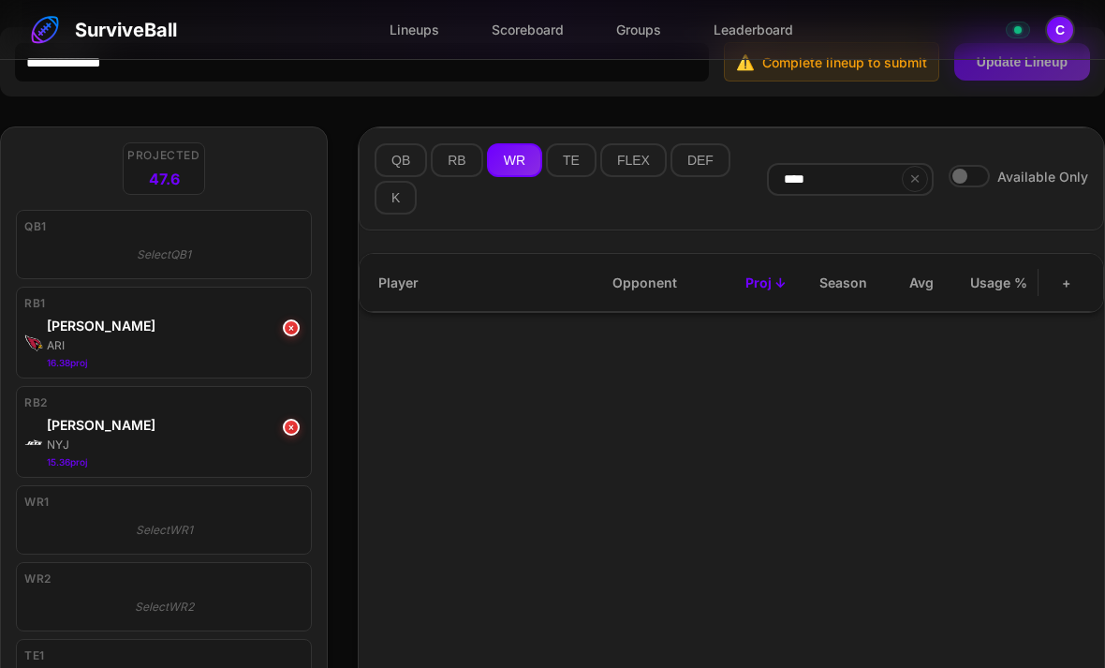
click at [409, 163] on button "QB" at bounding box center [401, 160] width 52 height 34
click at [449, 164] on button "RB" at bounding box center [457, 160] width 52 height 34
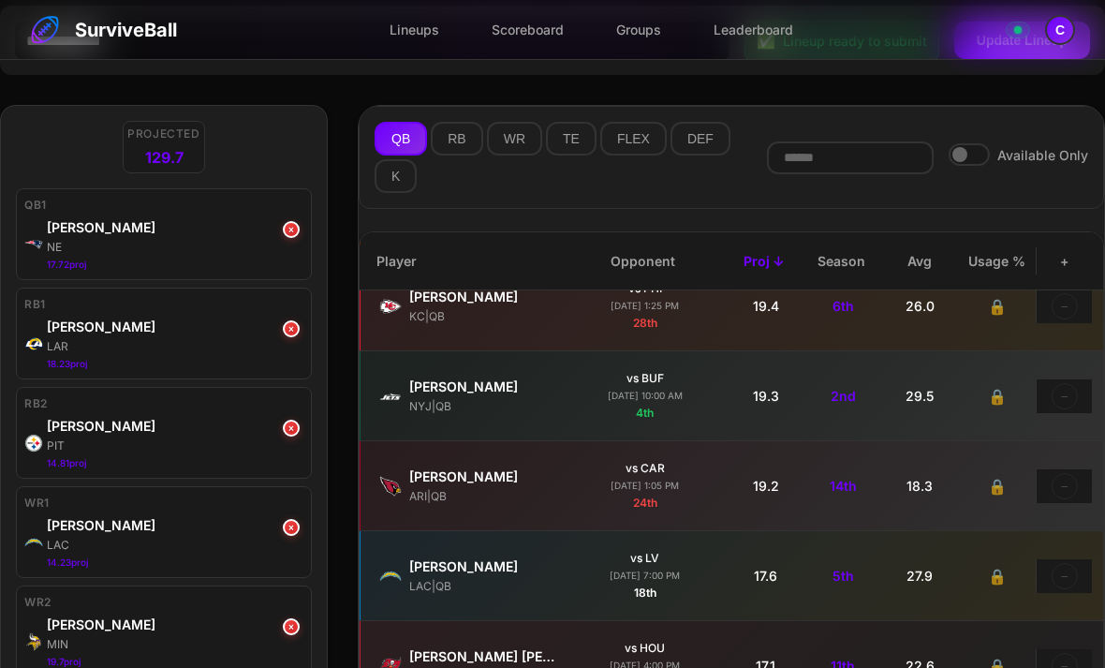
scroll to position [387, 1]
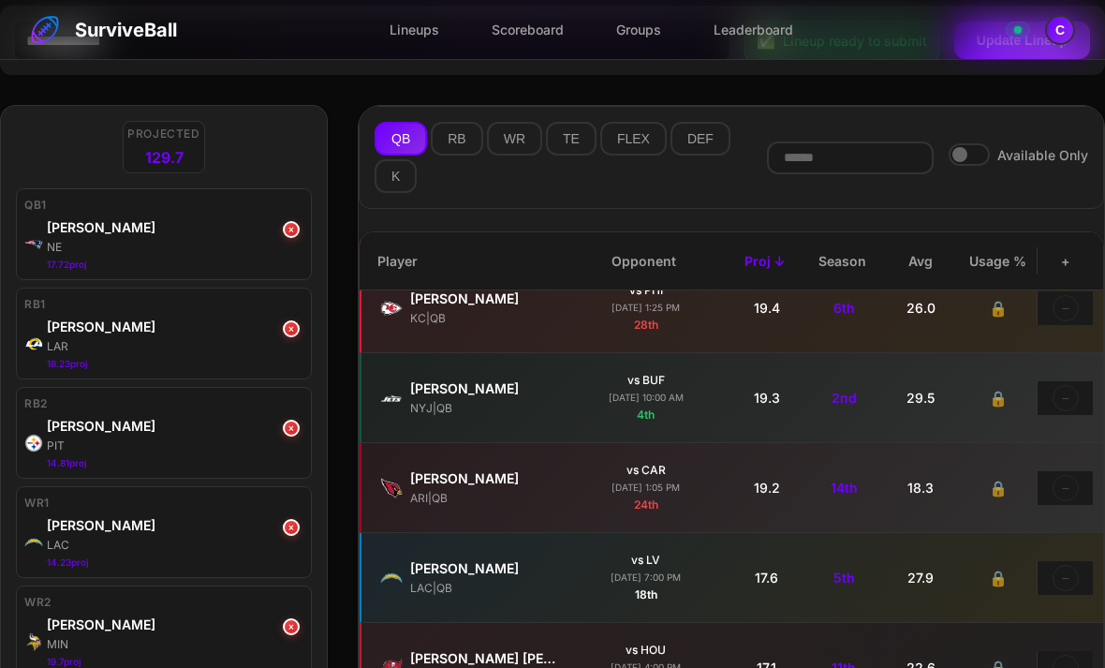
click at [292, 328] on button "×" at bounding box center [291, 328] width 17 height 17
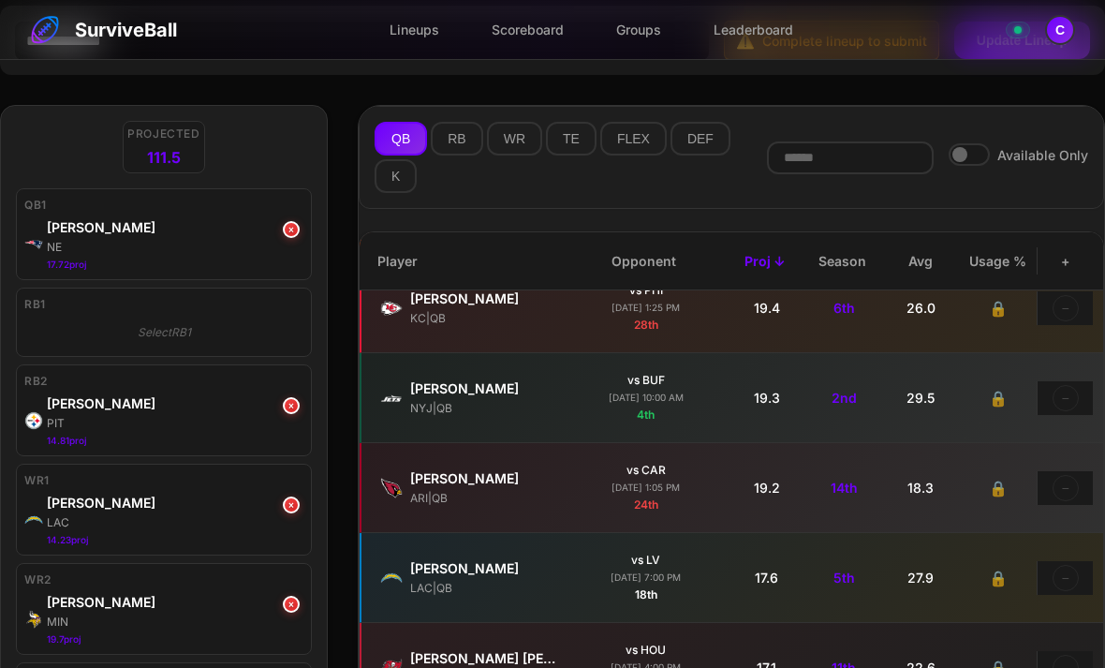
click at [287, 408] on button "×" at bounding box center [291, 405] width 17 height 17
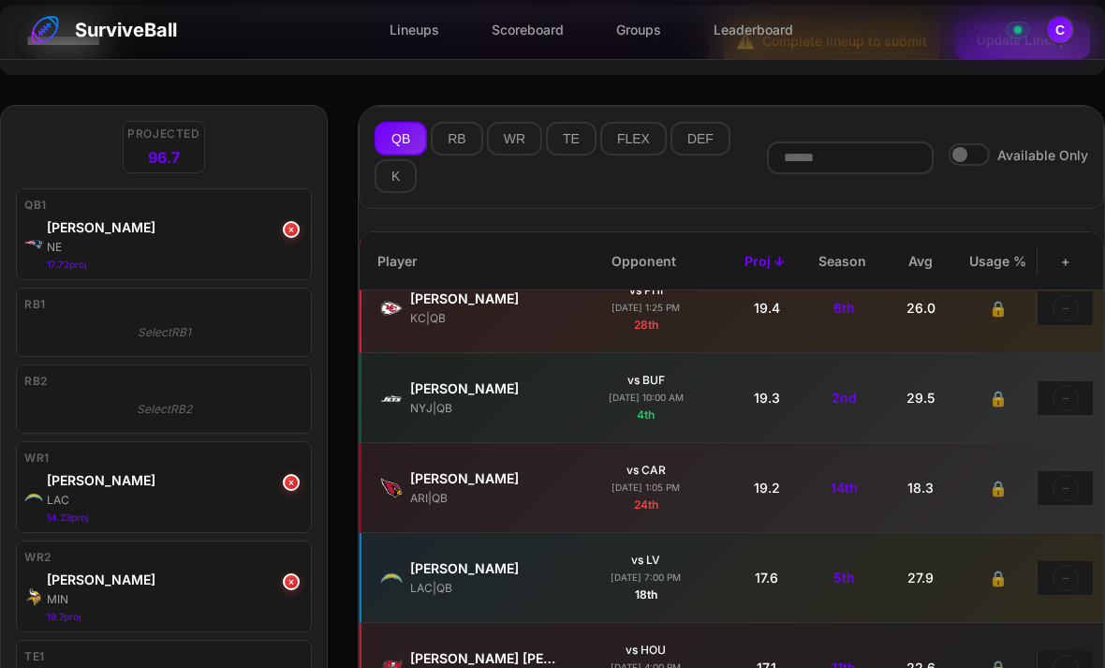
click at [461, 155] on button "RB" at bounding box center [457, 139] width 52 height 34
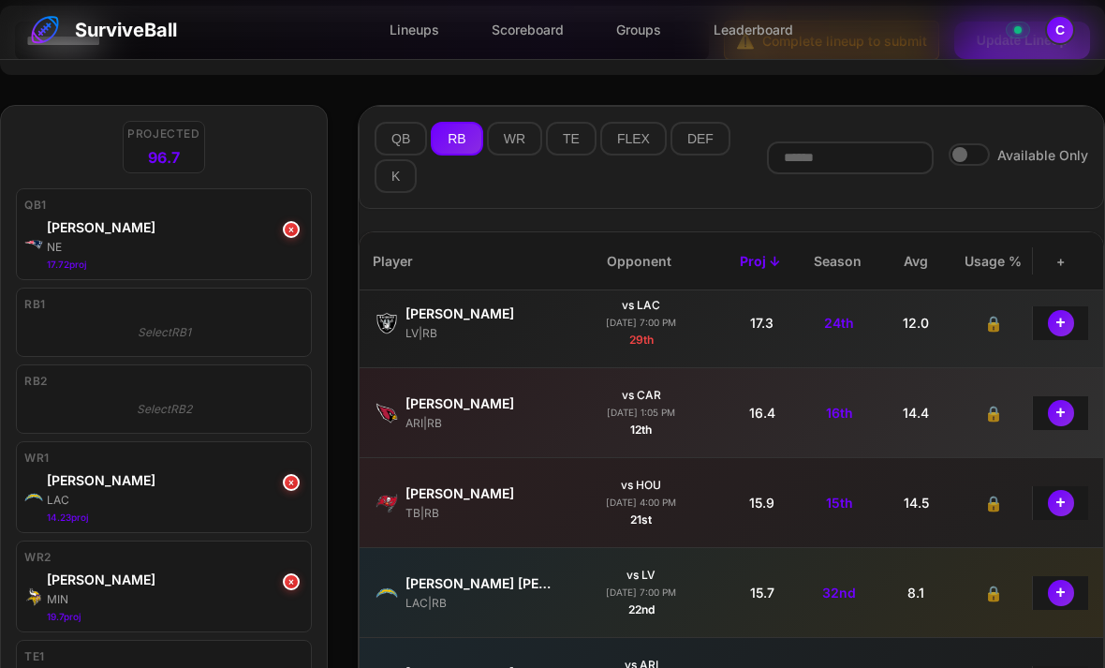
scroll to position [650, 6]
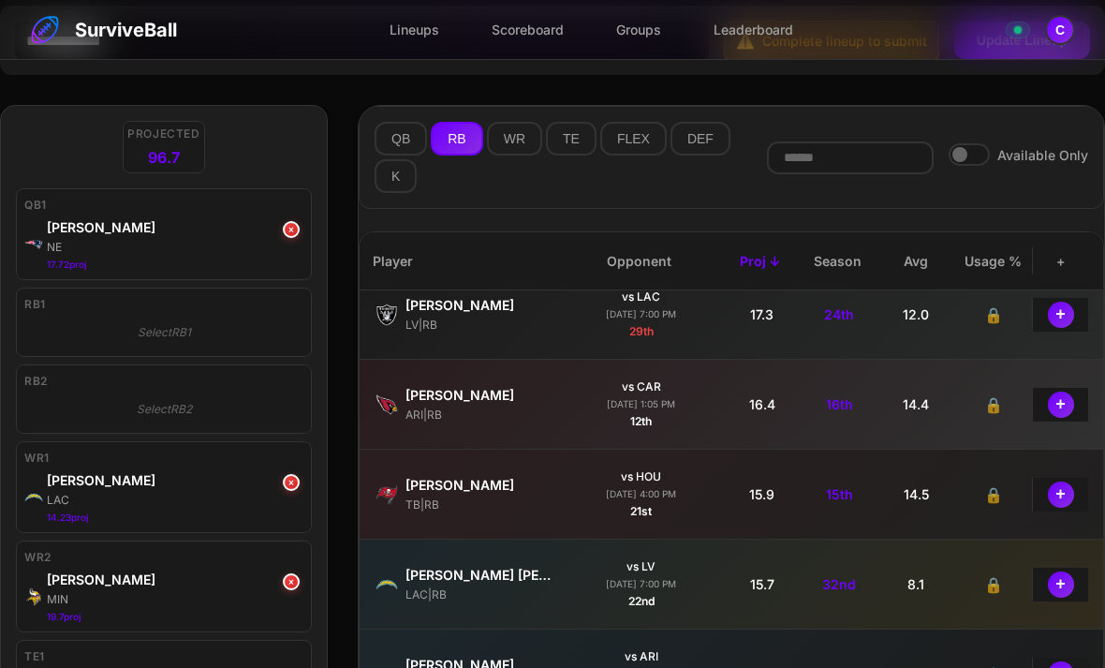
click at [1048, 408] on button "+" at bounding box center [1061, 404] width 26 height 26
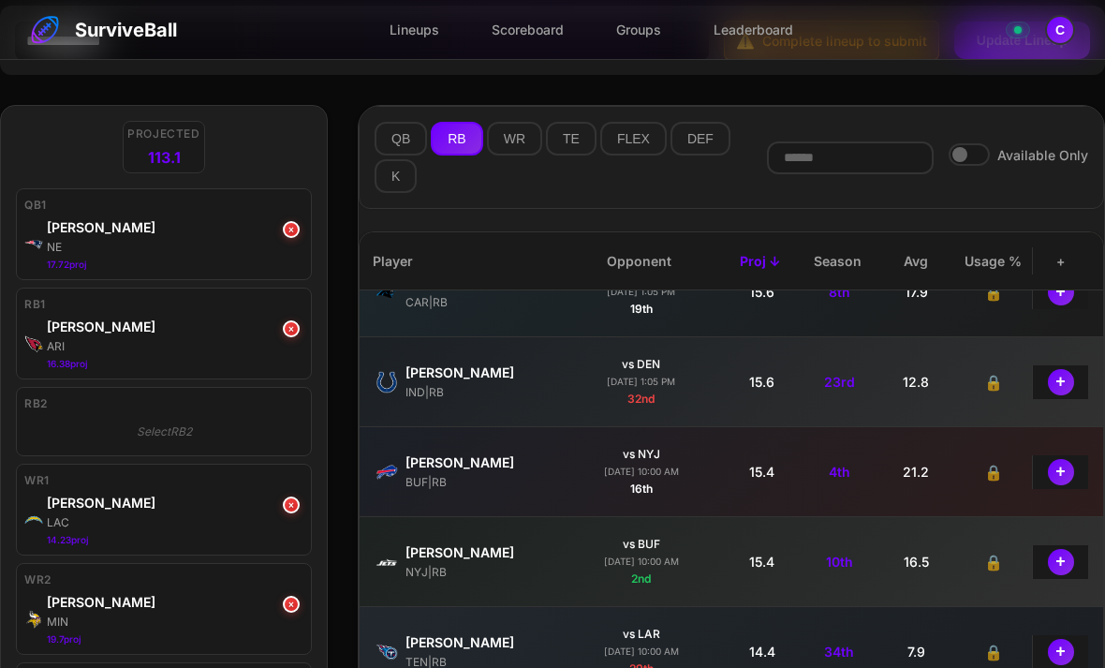
scroll to position [943, 6]
click at [1069, 565] on button "+" at bounding box center [1061, 561] width 26 height 26
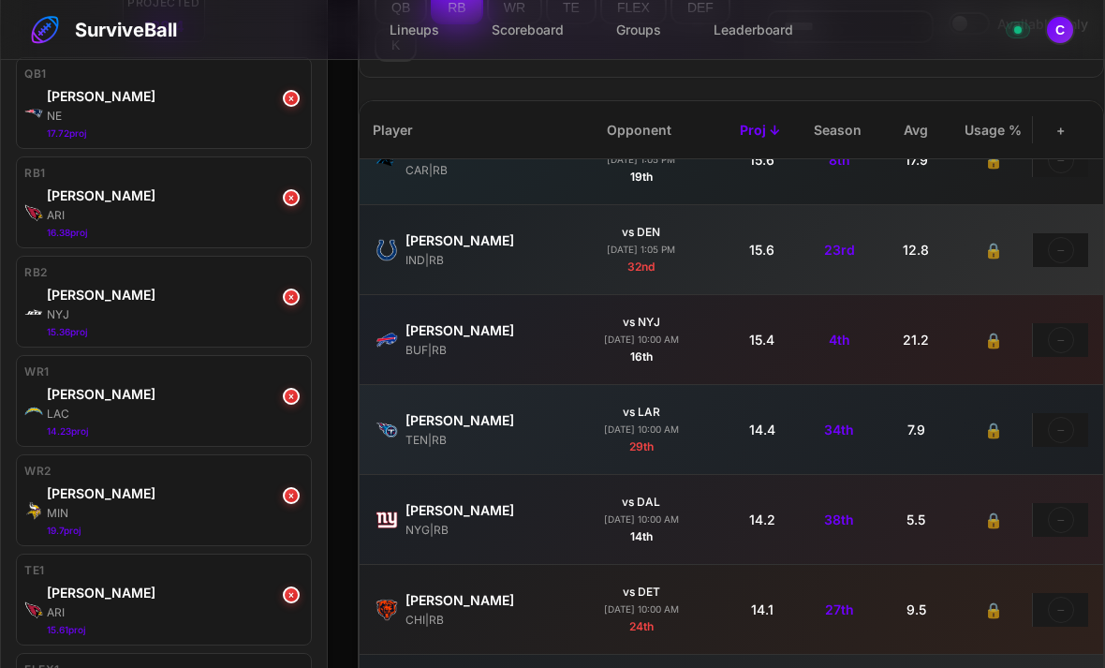
scroll to position [193, 0]
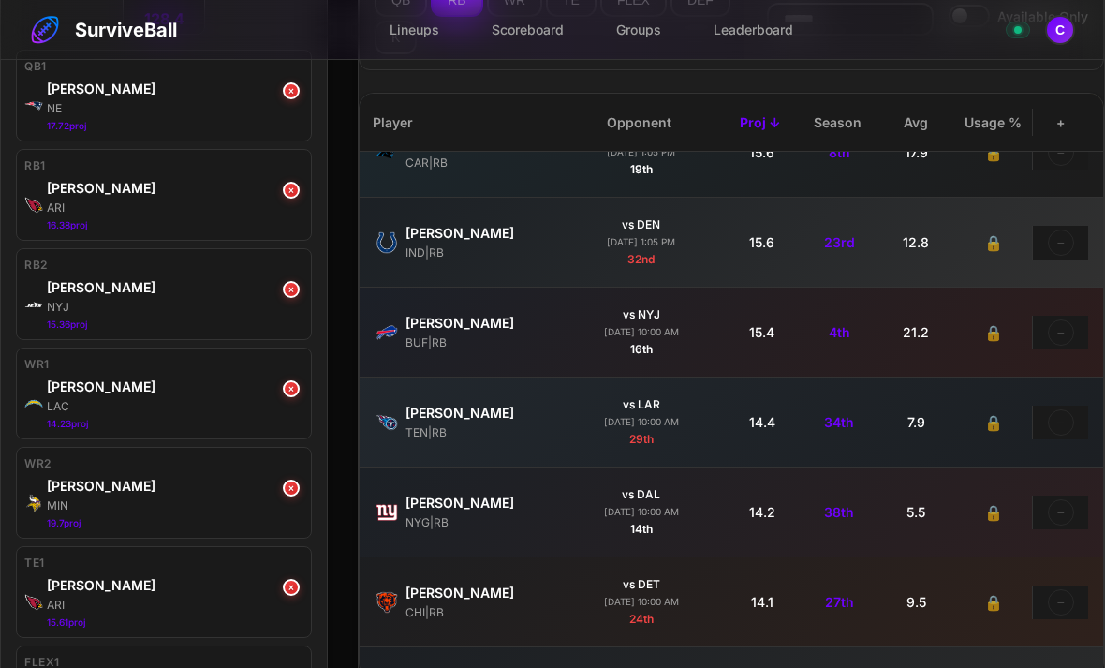
click at [291, 390] on button "×" at bounding box center [291, 388] width 17 height 17
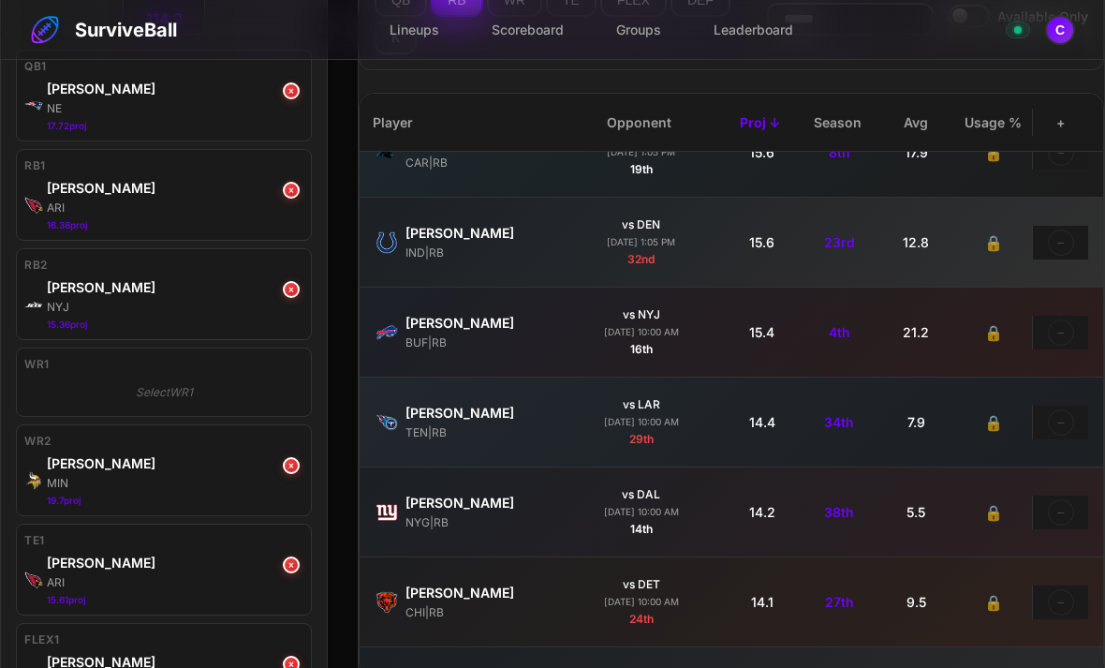
click at [288, 474] on button "×" at bounding box center [291, 465] width 17 height 17
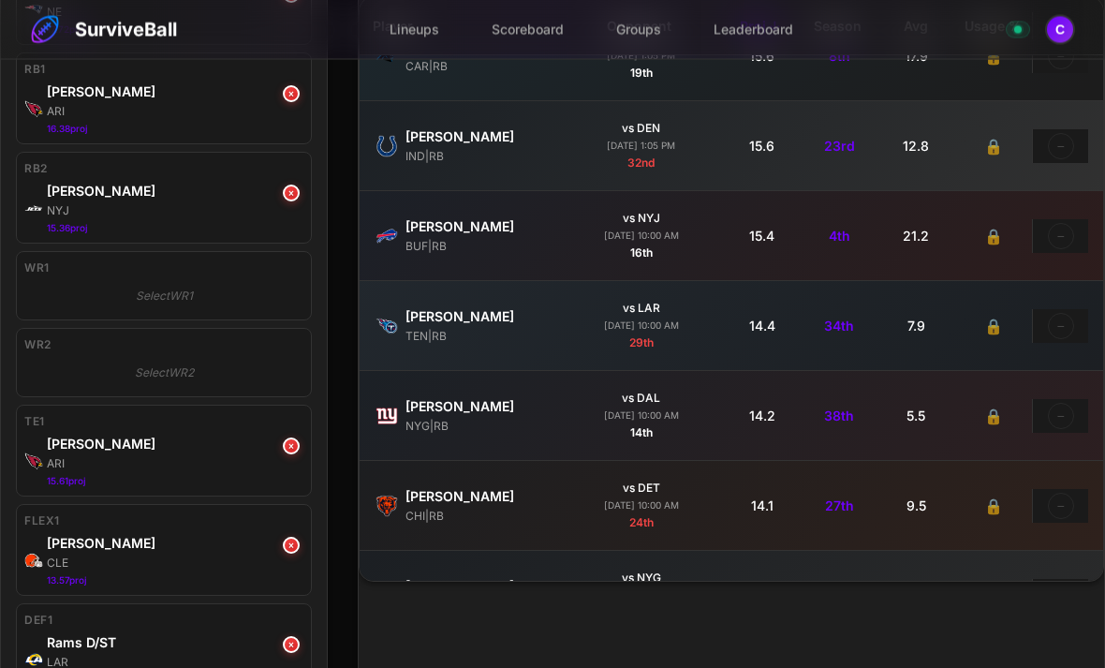
scroll to position [289, 0]
click at [298, 445] on button "×" at bounding box center [291, 445] width 17 height 17
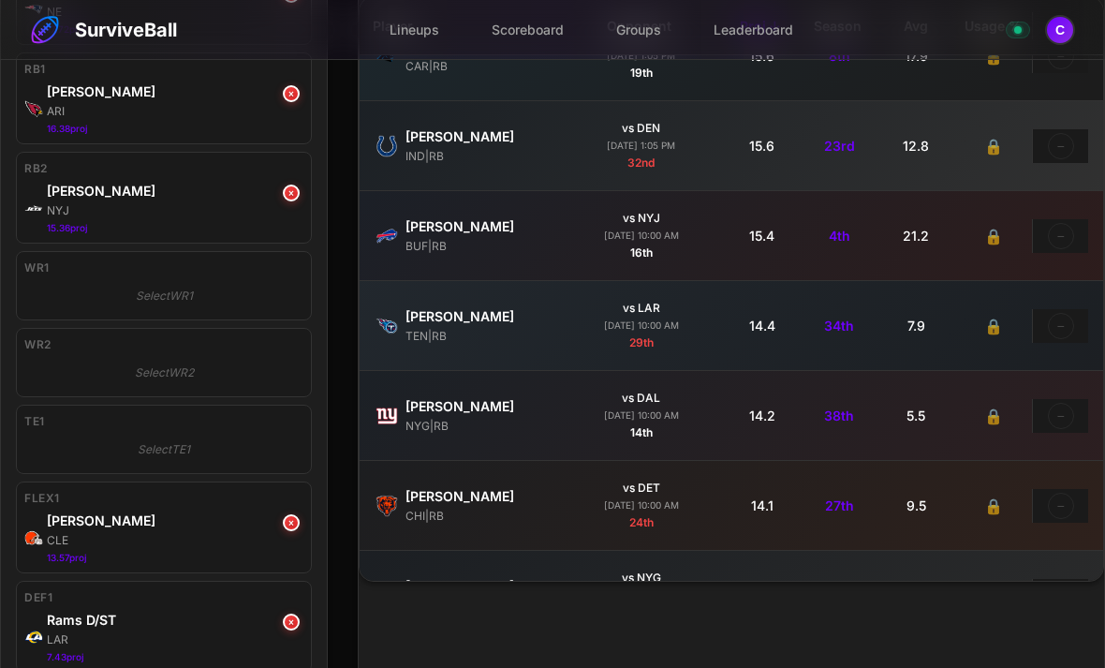
click at [292, 519] on button "×" at bounding box center [291, 522] width 17 height 17
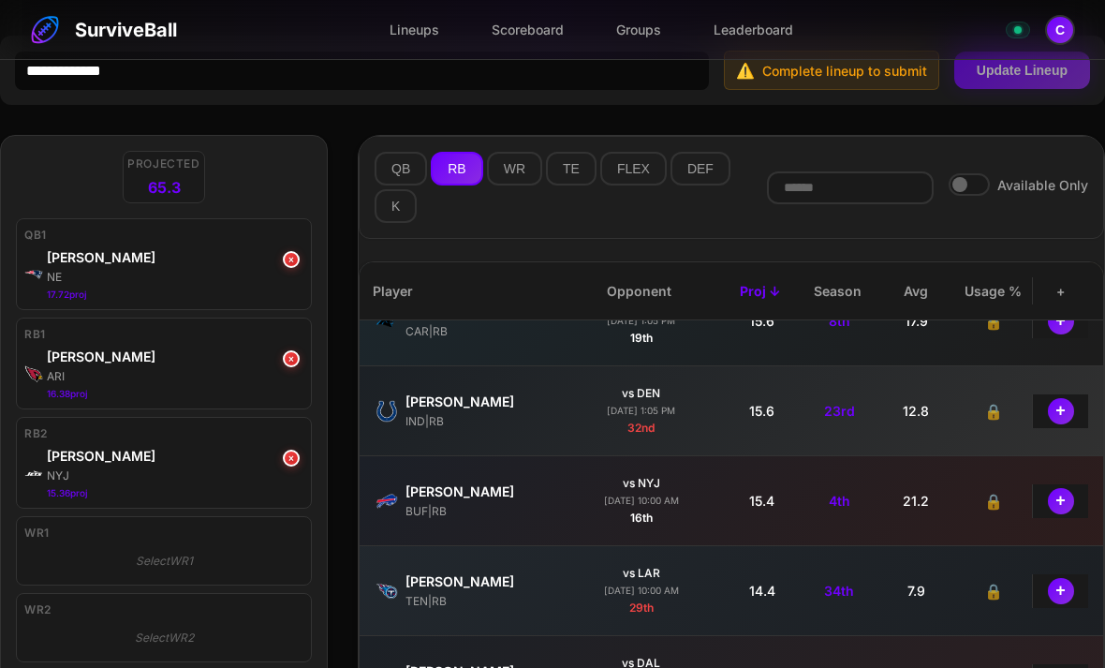
scroll to position [0, 0]
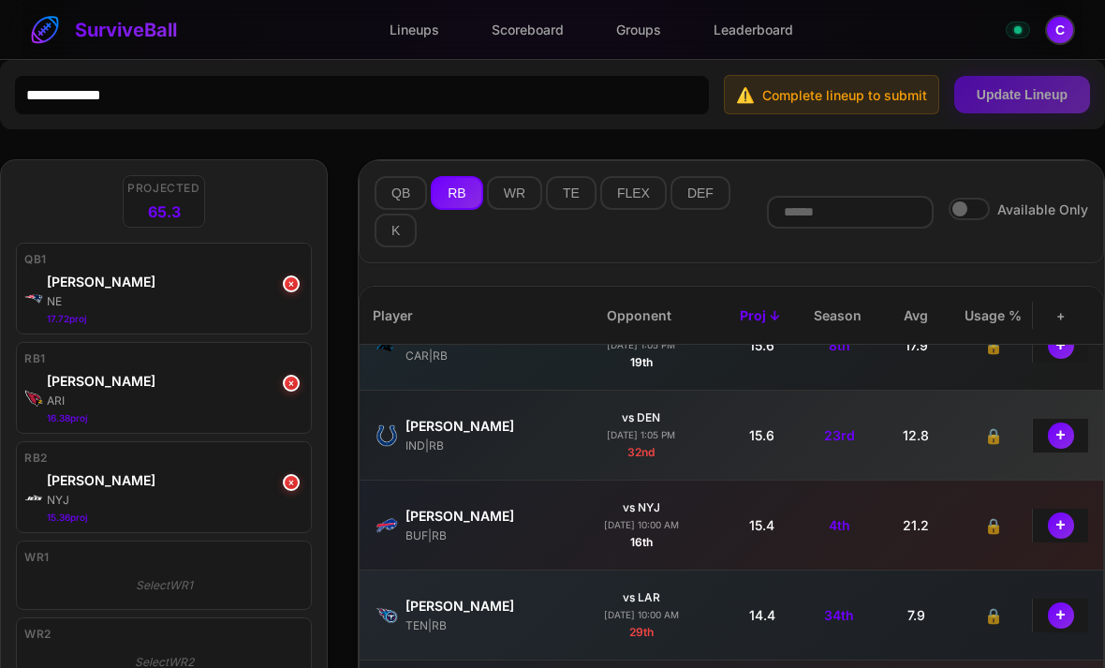
click at [566, 199] on button "TE" at bounding box center [571, 193] width 51 height 34
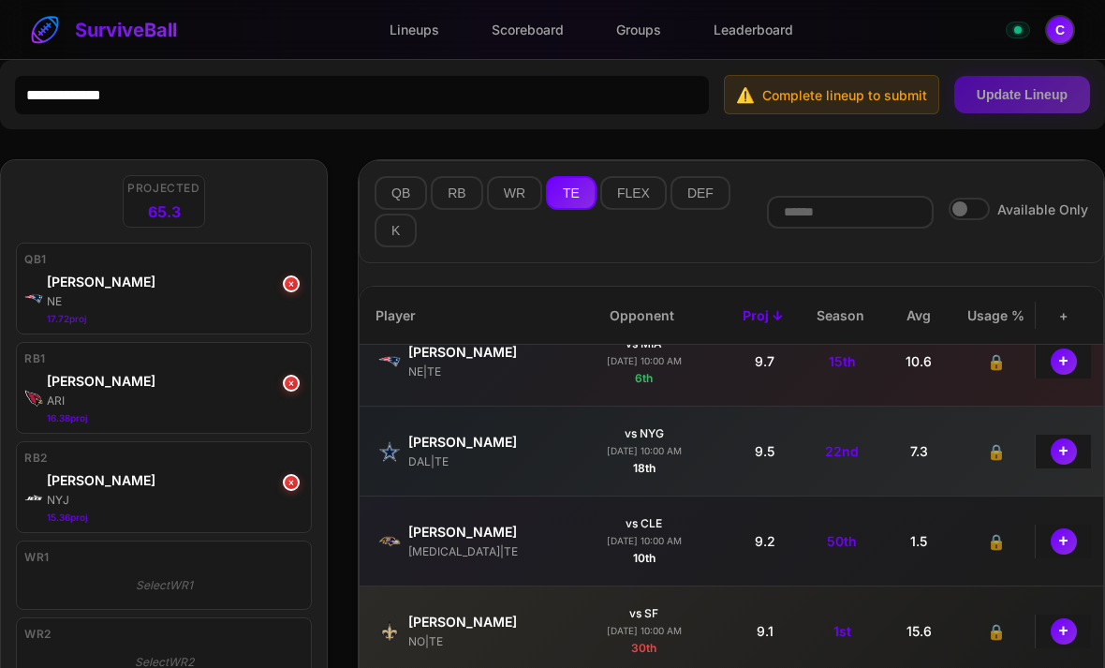
scroll to position [480, 2]
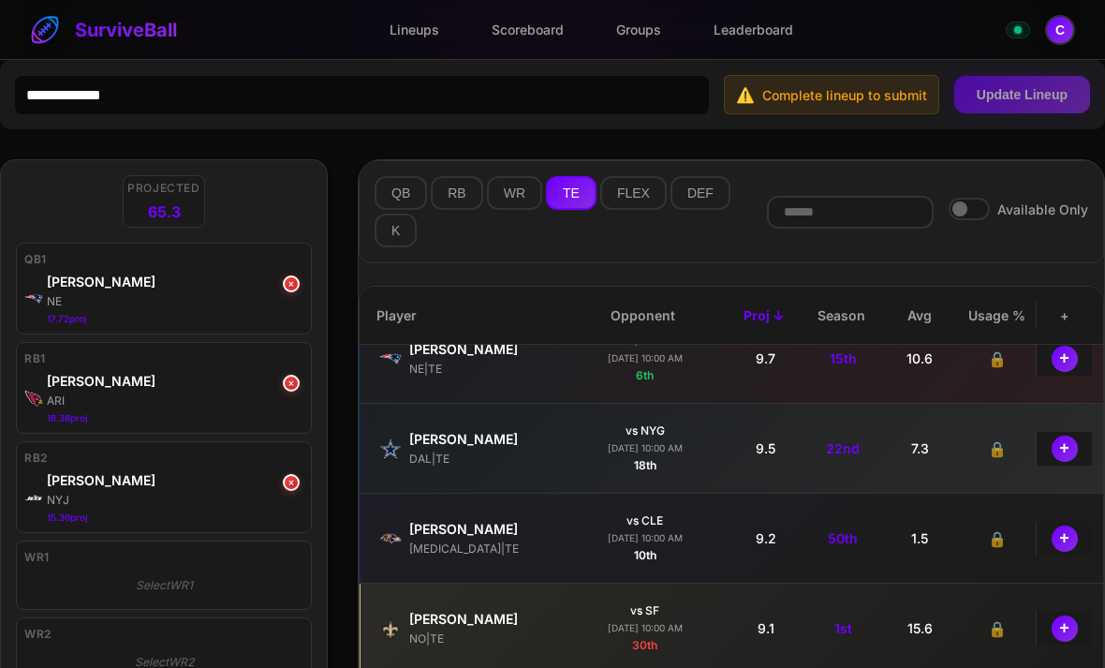
click at [1068, 552] on button "+" at bounding box center [1065, 538] width 26 height 26
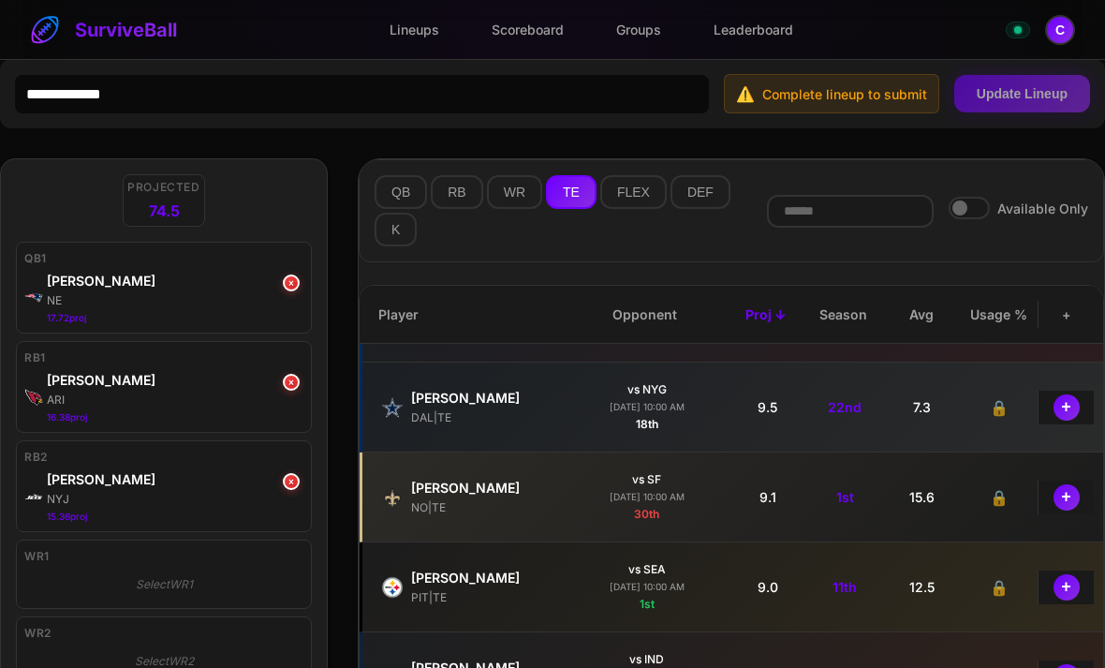
scroll to position [0, 0]
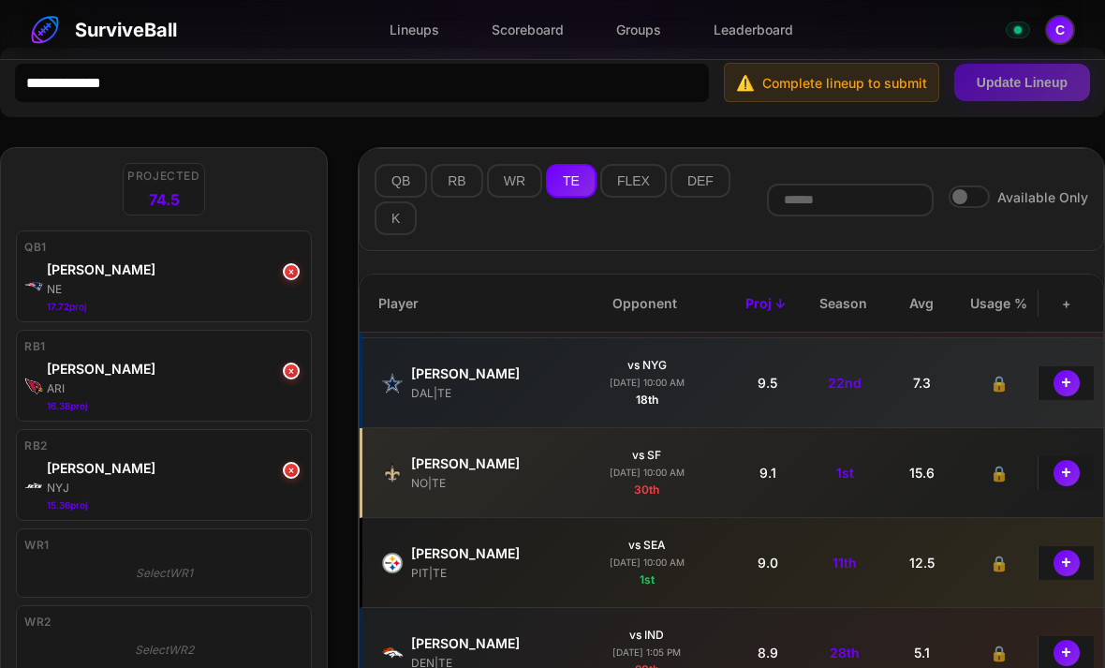
click at [512, 183] on button "WR" at bounding box center [514, 181] width 55 height 34
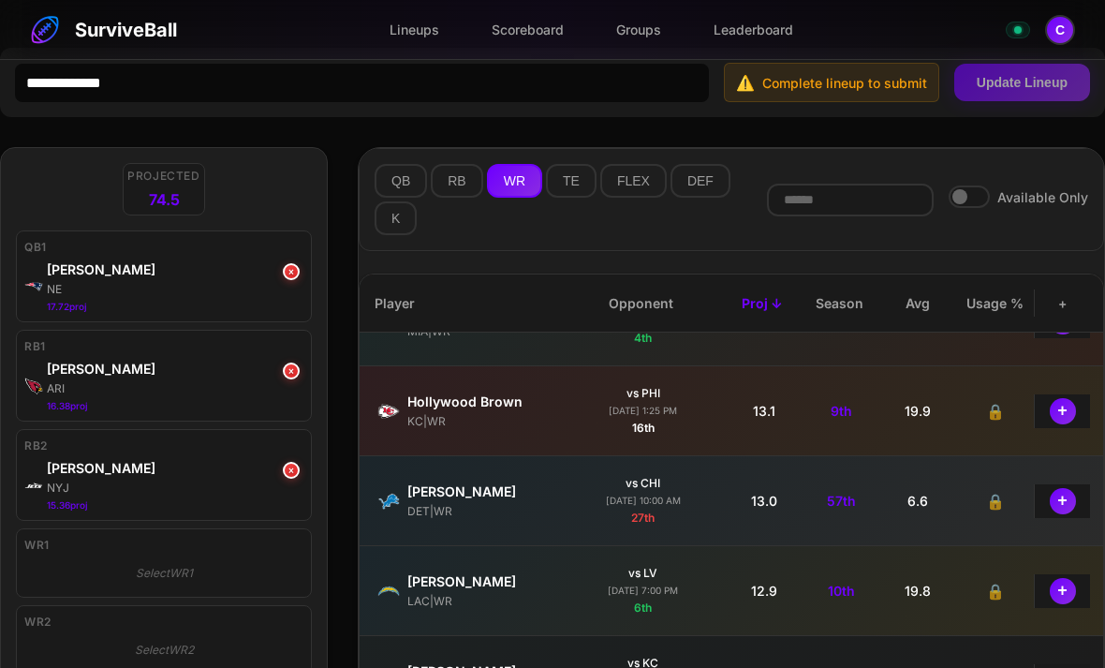
click at [1058, 424] on button "+" at bounding box center [1063, 411] width 26 height 26
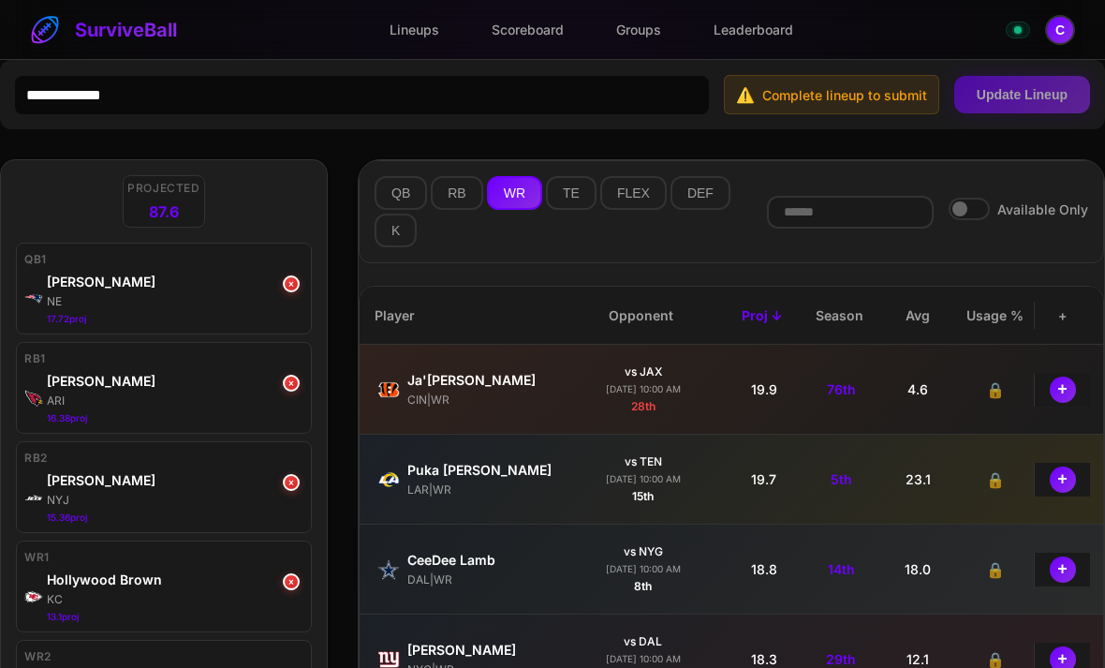
click at [688, 195] on button "DEF" at bounding box center [700, 193] width 60 height 34
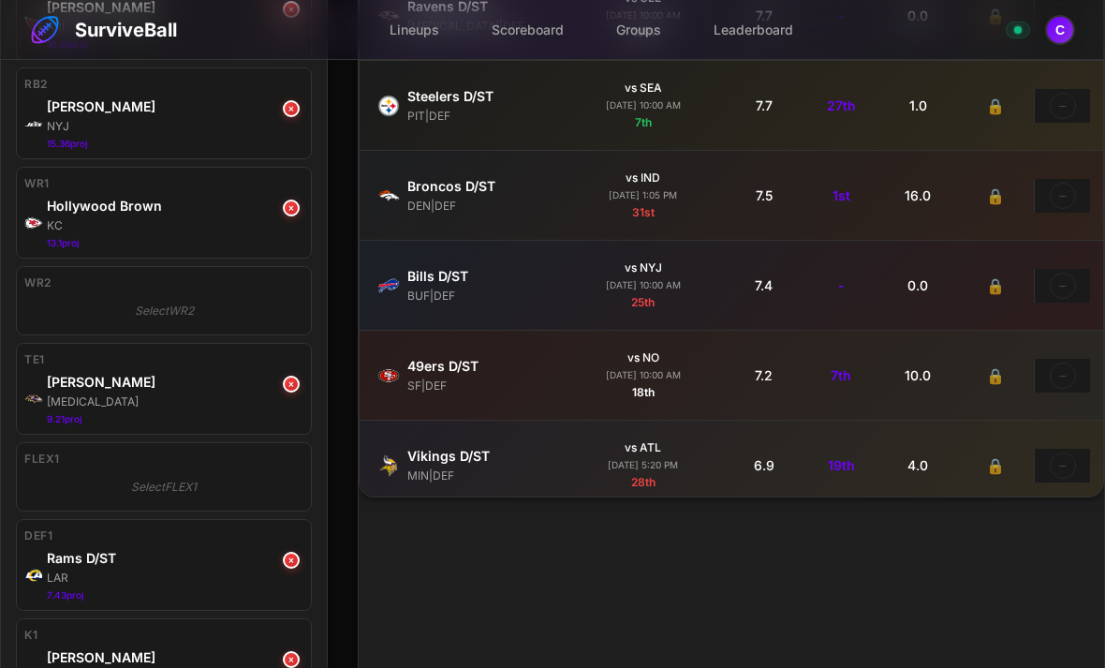
click at [283, 658] on button "×" at bounding box center [291, 659] width 17 height 17
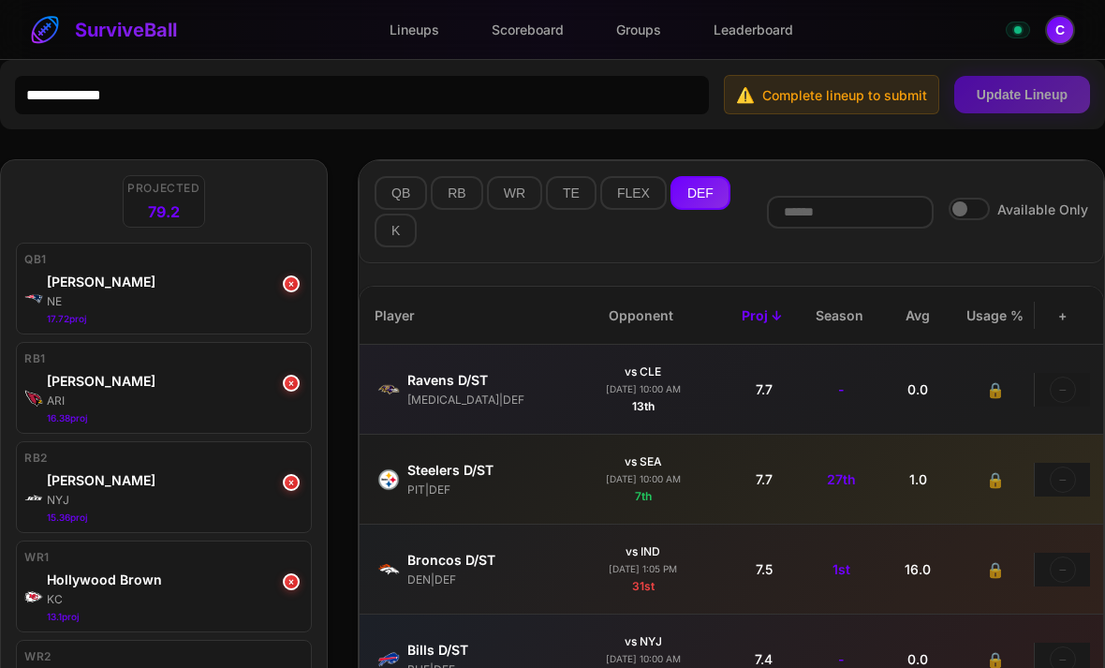
click at [399, 242] on button "K" at bounding box center [396, 231] width 42 height 34
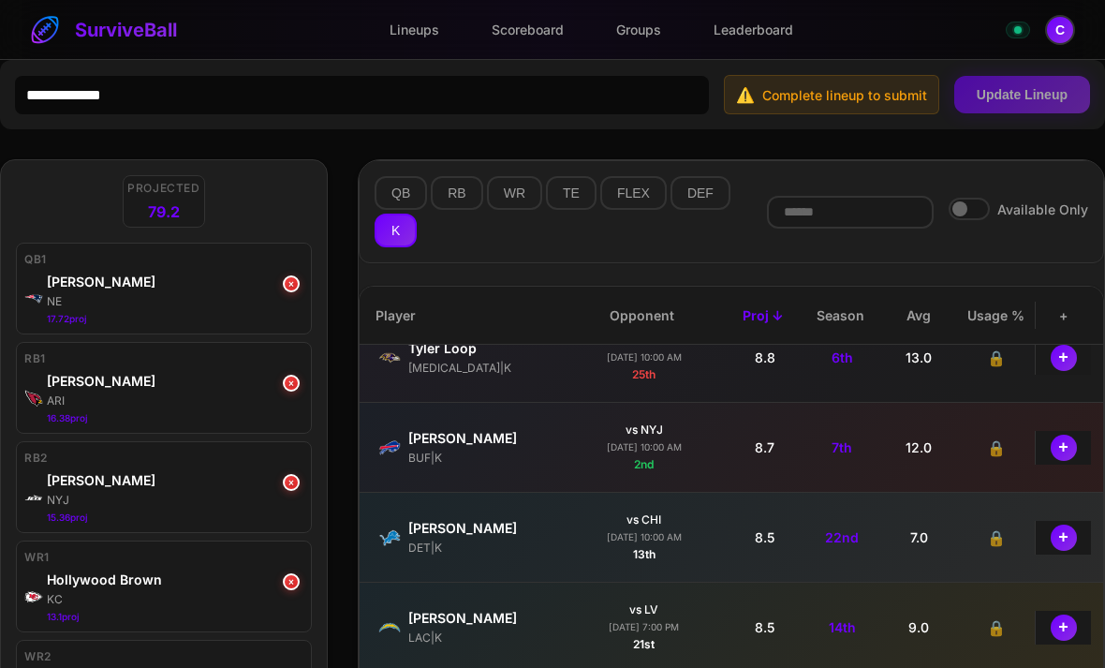
click at [1060, 546] on button "+" at bounding box center [1064, 537] width 26 height 26
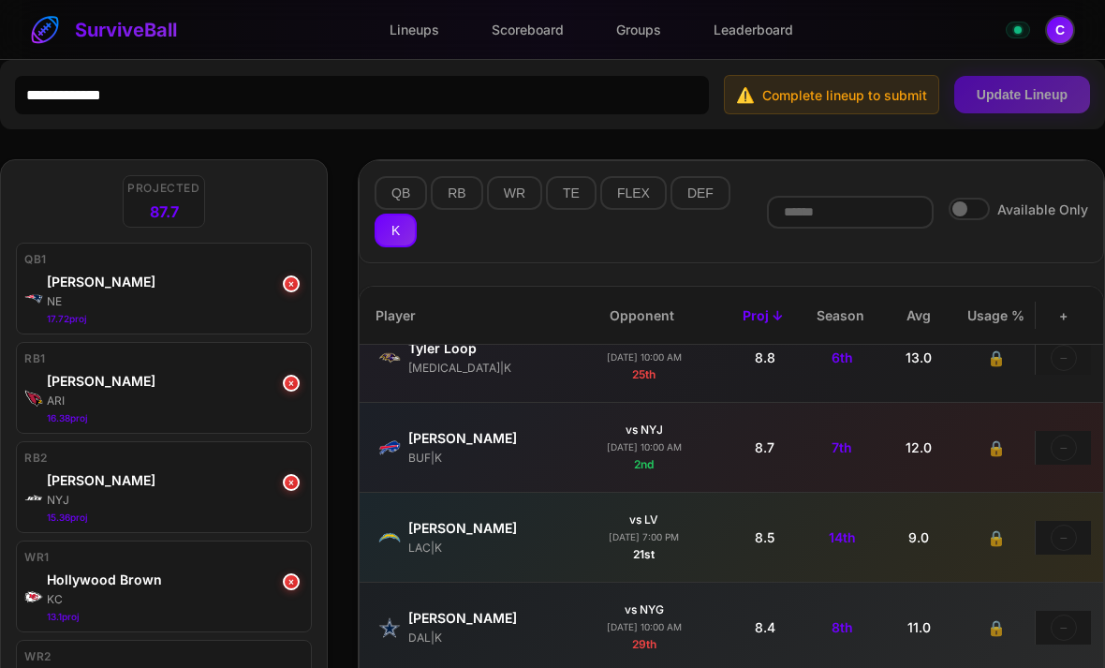
click at [501, 186] on button "WR" at bounding box center [514, 193] width 55 height 34
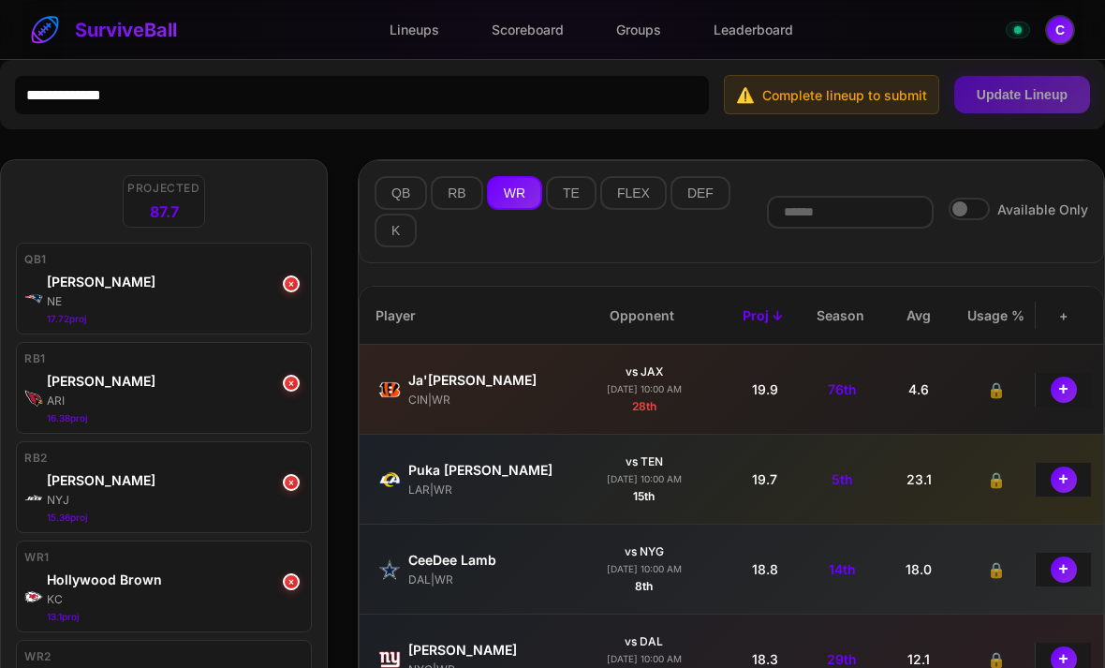
click at [560, 198] on button "TE" at bounding box center [571, 193] width 51 height 34
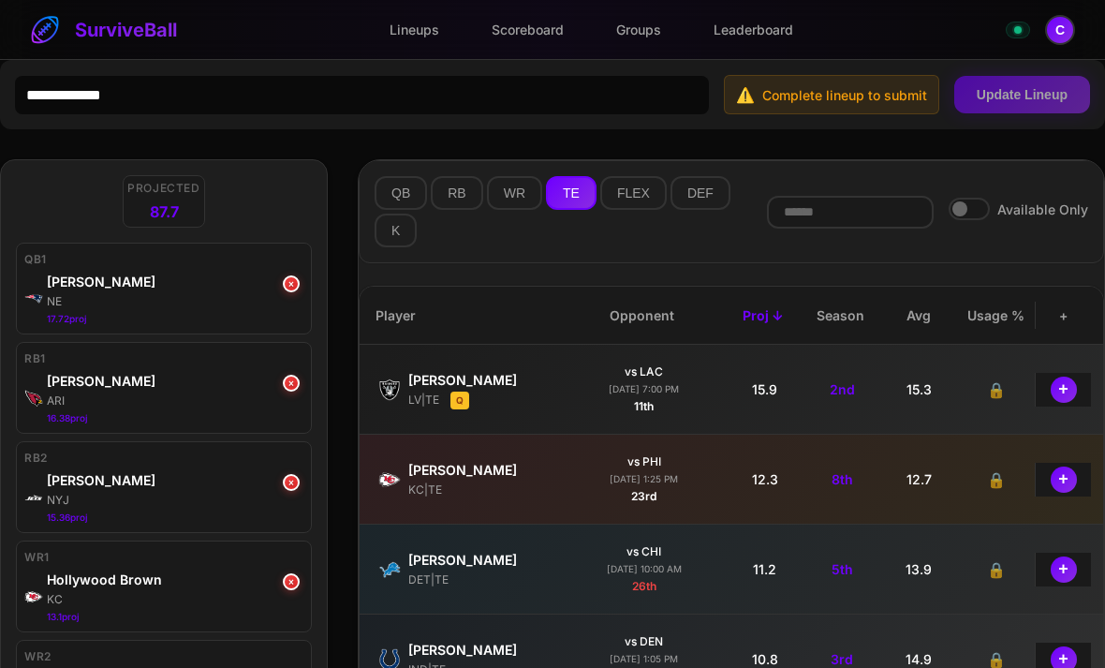
click at [510, 197] on button "WR" at bounding box center [514, 193] width 55 height 34
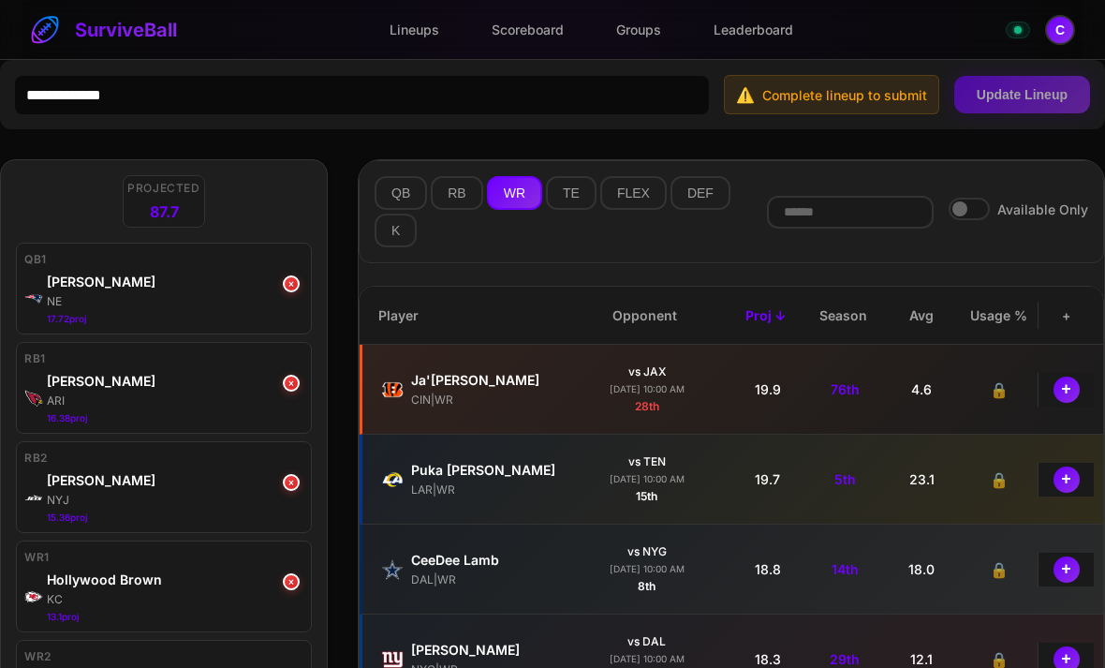
click at [1066, 389] on button "+" at bounding box center [1066, 389] width 26 height 26
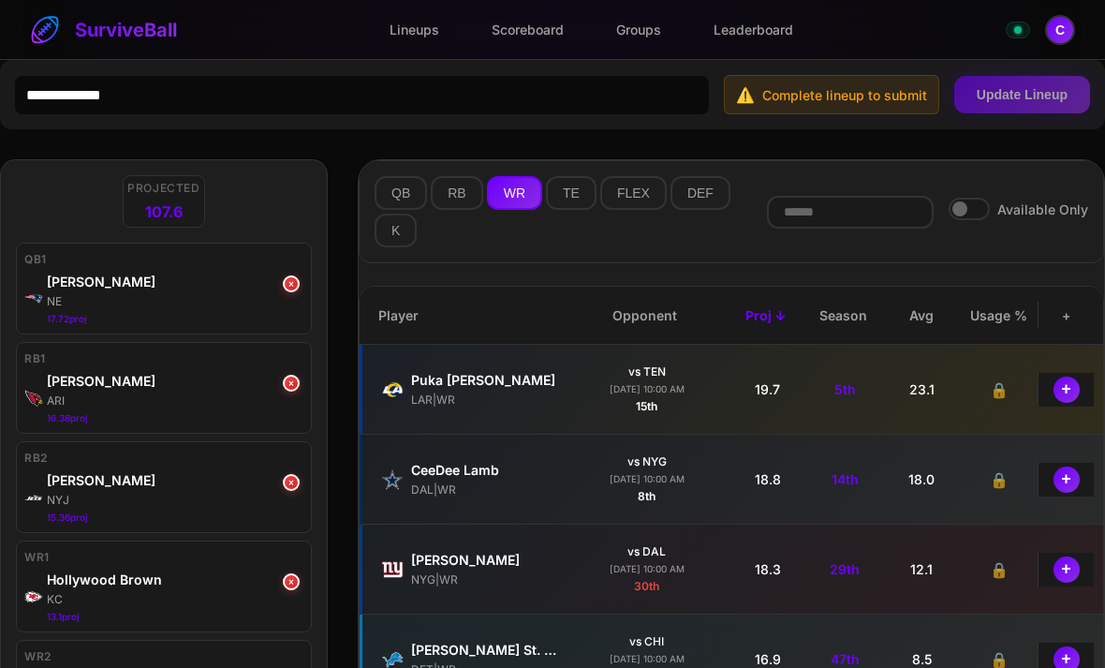
click at [1056, 396] on button "+" at bounding box center [1066, 389] width 26 height 26
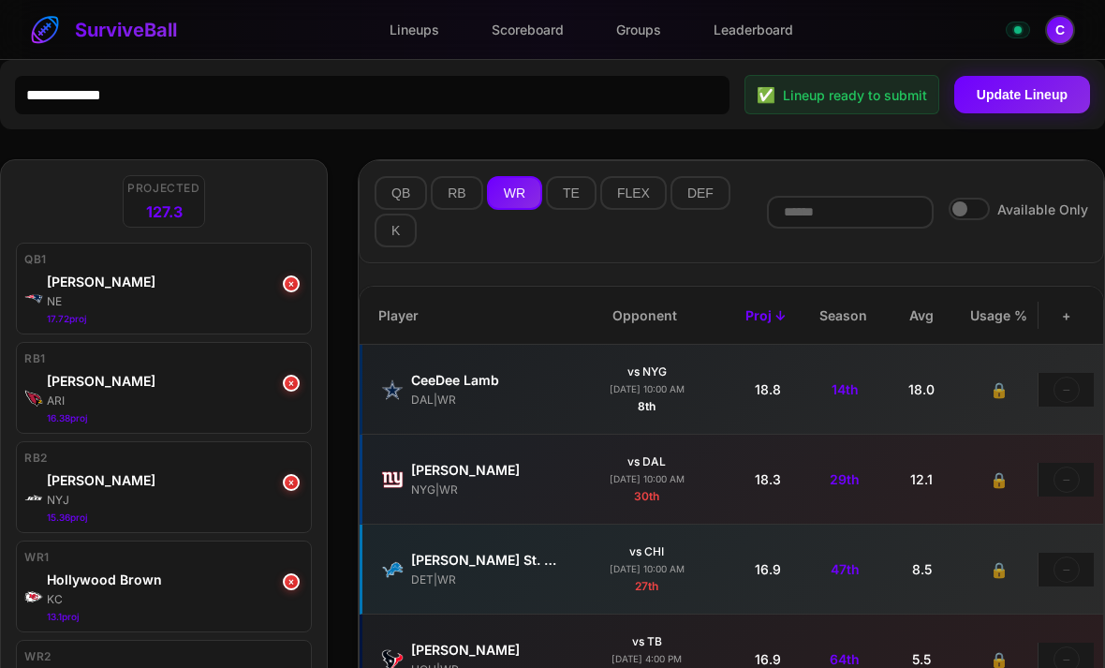
click at [1049, 105] on button "Update Lineup" at bounding box center [1022, 94] width 136 height 37
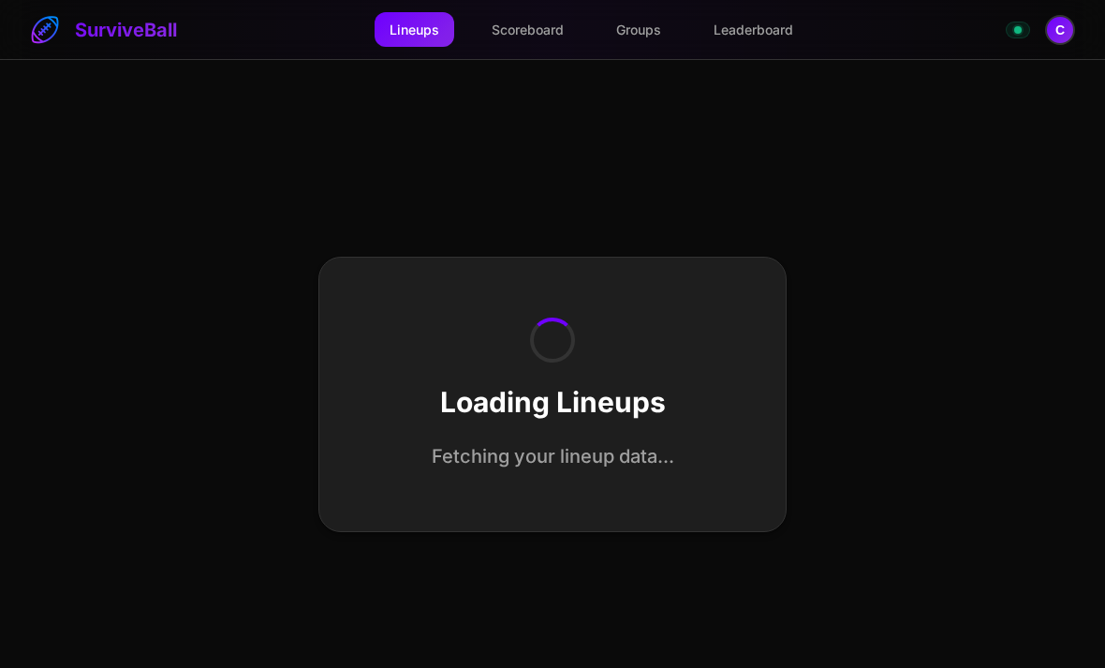
select select "**********"
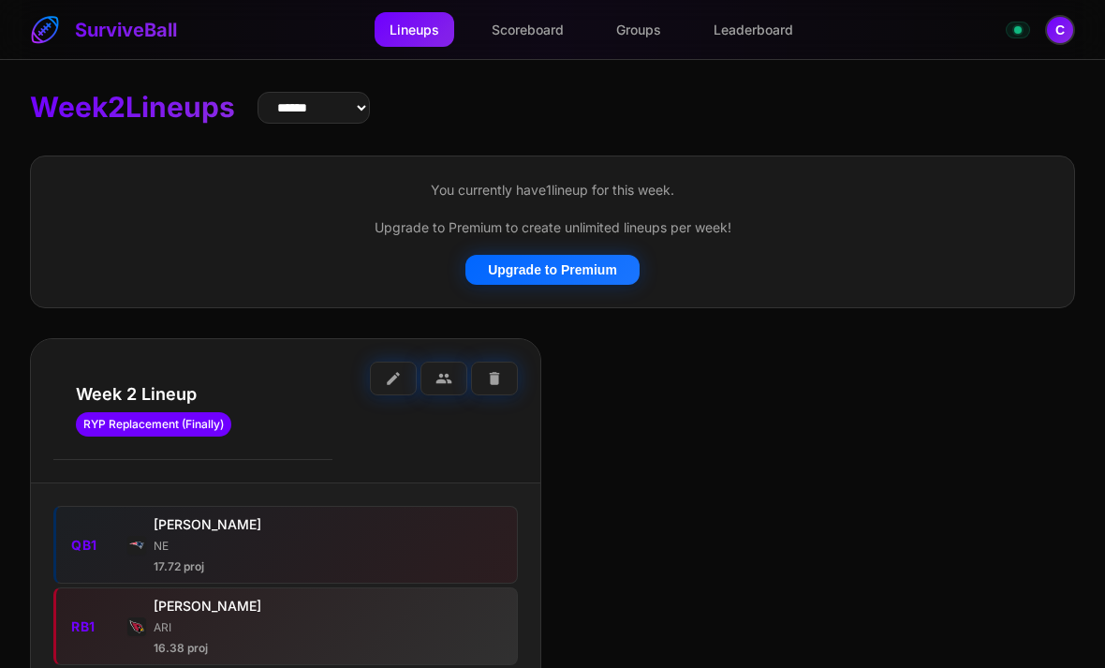
click at [388, 379] on span "edit" at bounding box center [393, 378] width 17 height 17
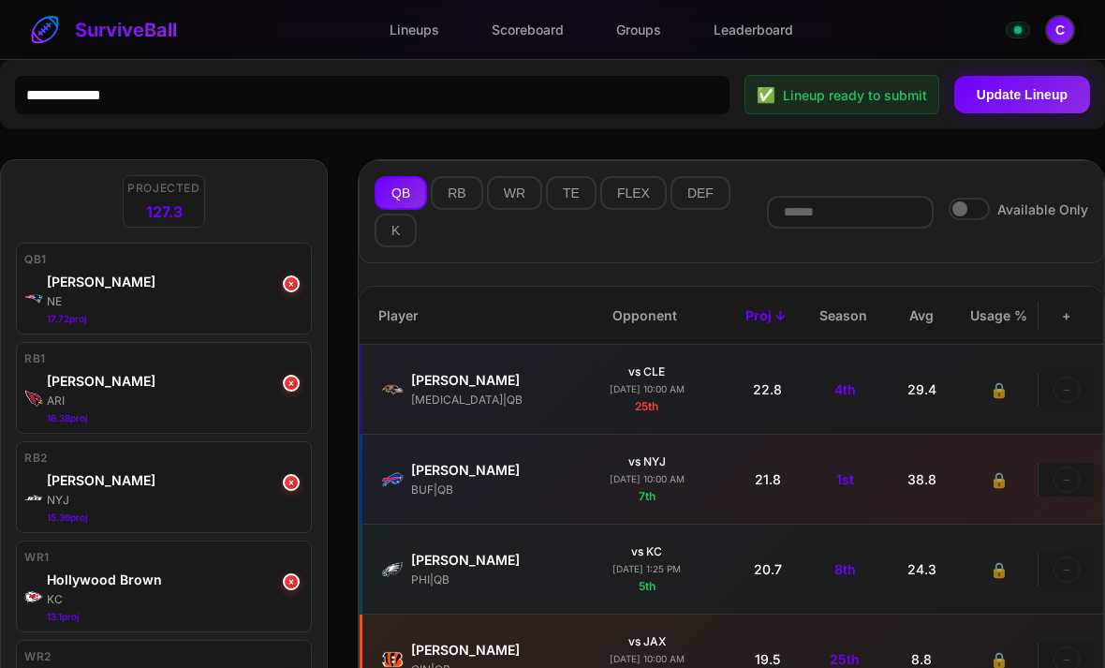
click at [492, 186] on button "WR" at bounding box center [514, 193] width 55 height 34
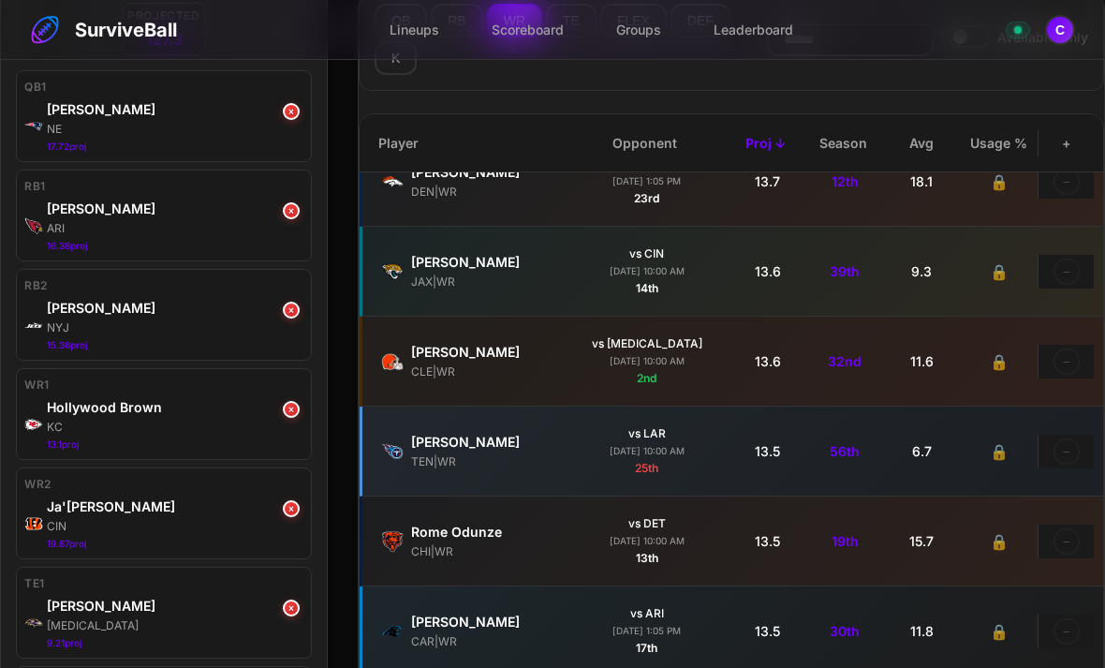
click at [286, 516] on button "×" at bounding box center [291, 508] width 17 height 17
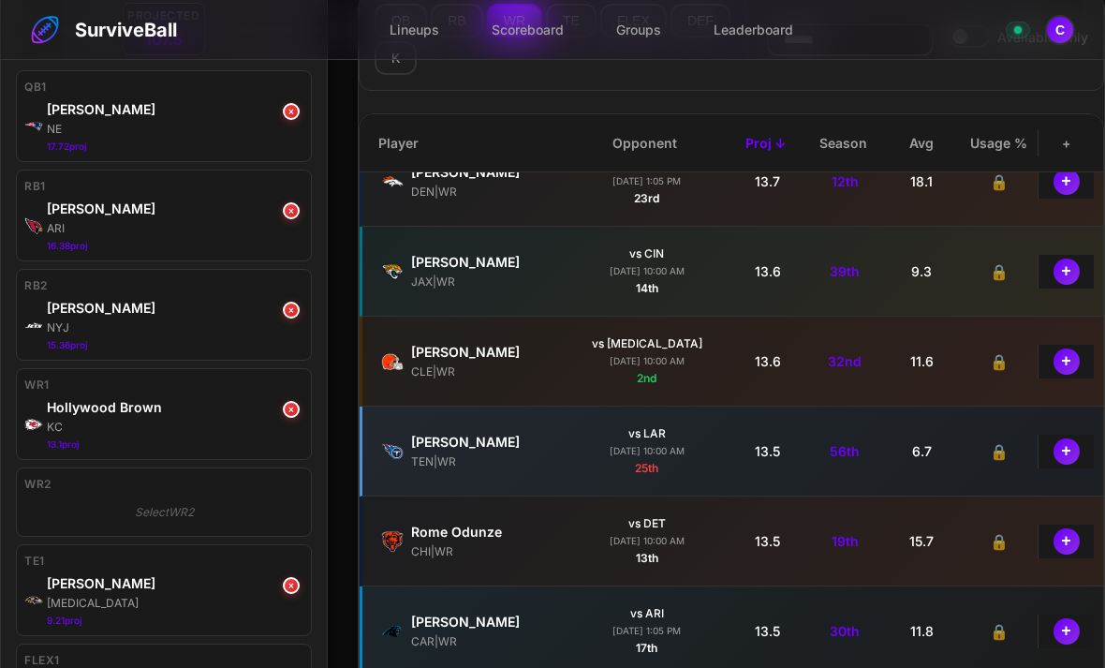
click at [1065, 371] on button "+" at bounding box center [1066, 361] width 26 height 26
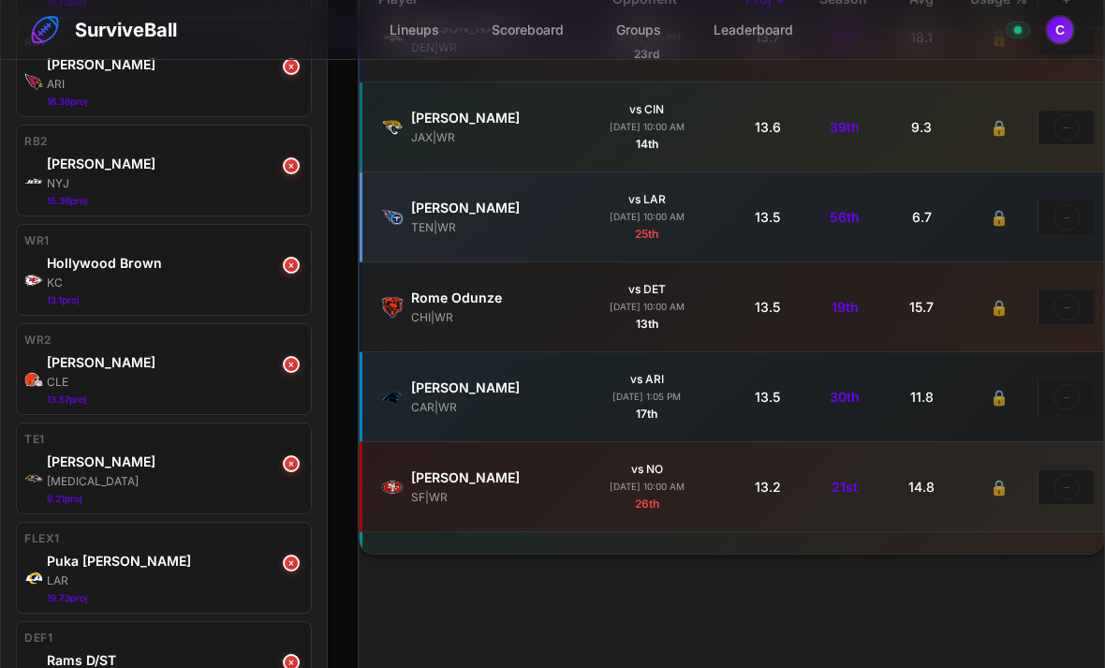
click at [286, 576] on div "LAR" at bounding box center [175, 580] width 257 height 17
click at [282, 568] on div "Puka [PERSON_NAME]" at bounding box center [175, 561] width 257 height 20
click at [287, 567] on button "×" at bounding box center [291, 562] width 17 height 17
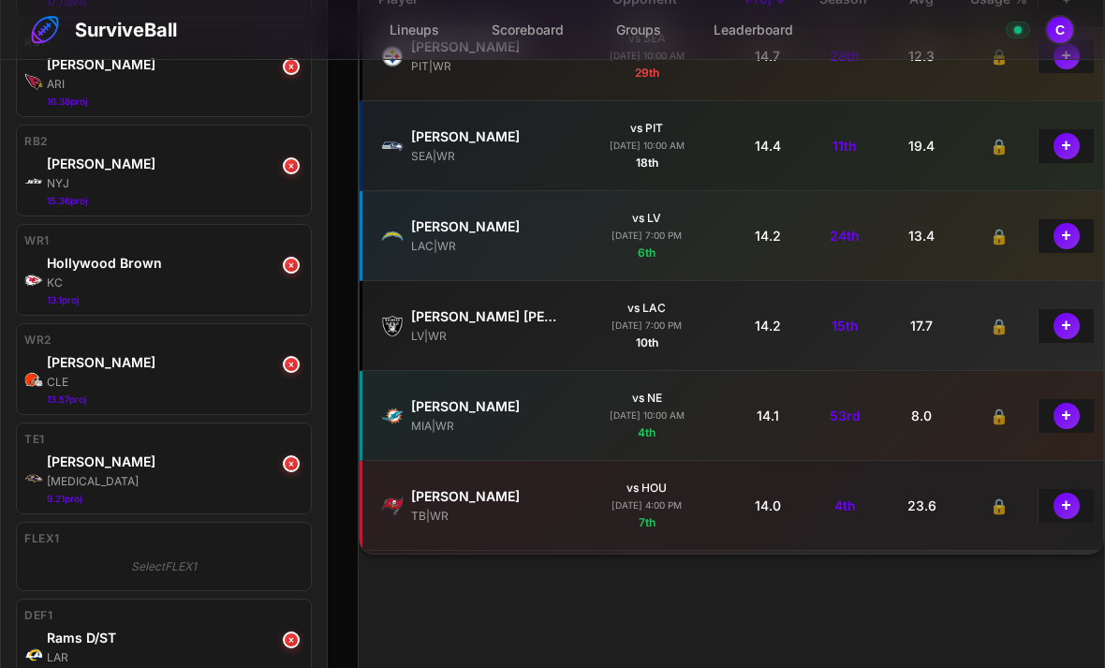
click at [1073, 238] on button "+" at bounding box center [1066, 236] width 26 height 26
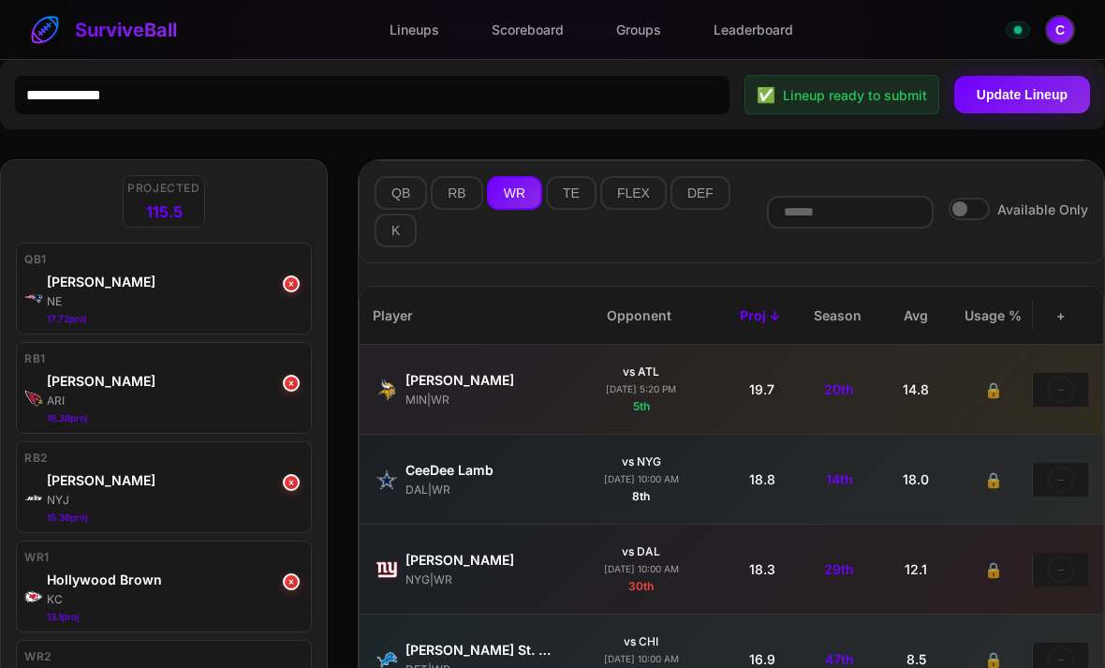
click at [1051, 97] on button "Update Lineup" at bounding box center [1022, 94] width 136 height 37
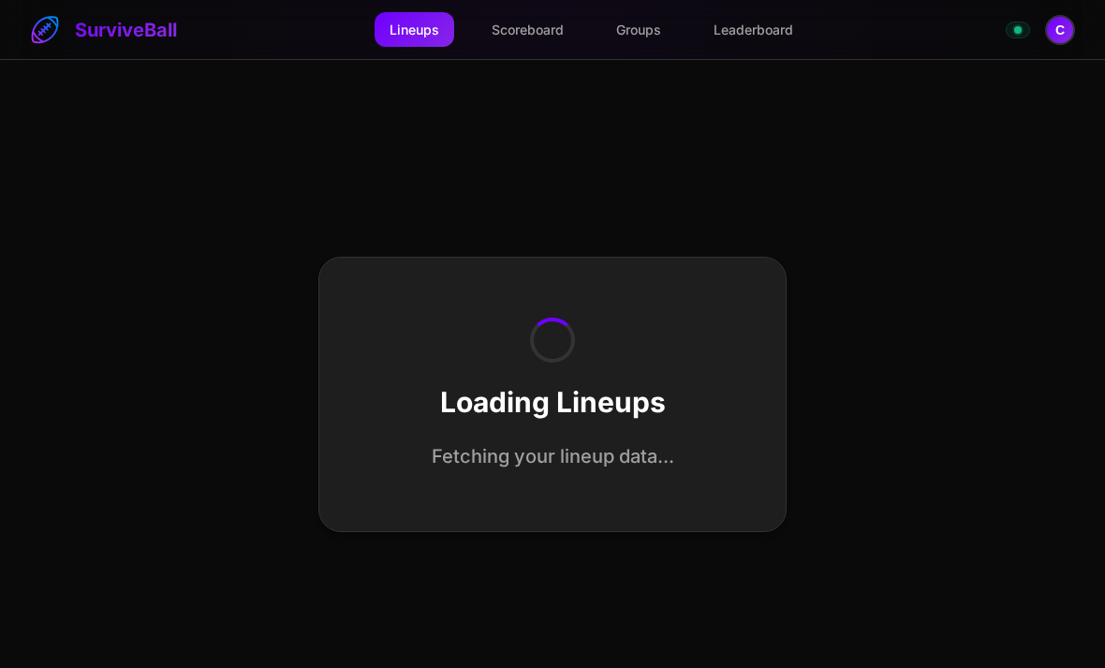
select select "**********"
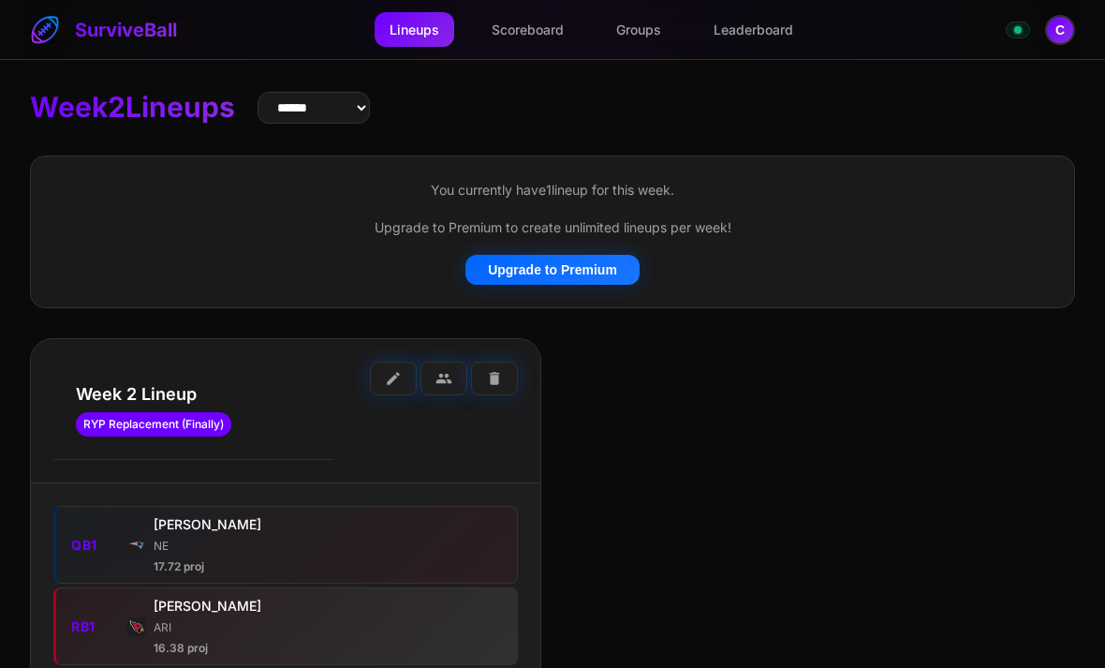
click at [1067, 34] on button "C" at bounding box center [1060, 30] width 30 height 30
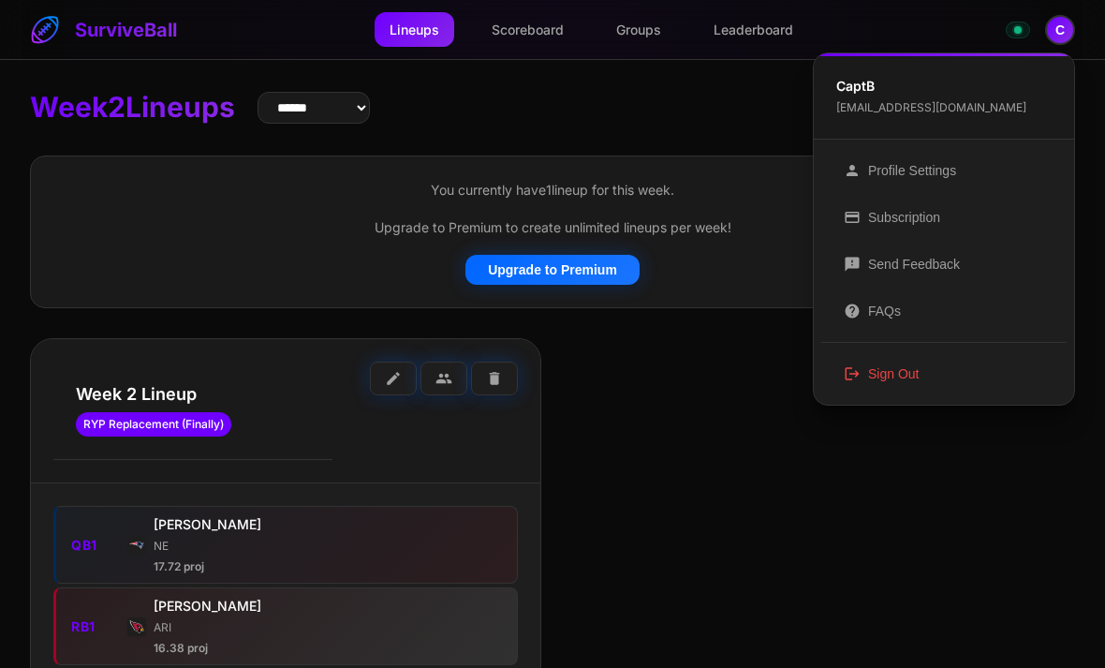
click at [916, 368] on button "logout Sign Out" at bounding box center [943, 373] width 245 height 47
